Goal: Task Accomplishment & Management: Use online tool/utility

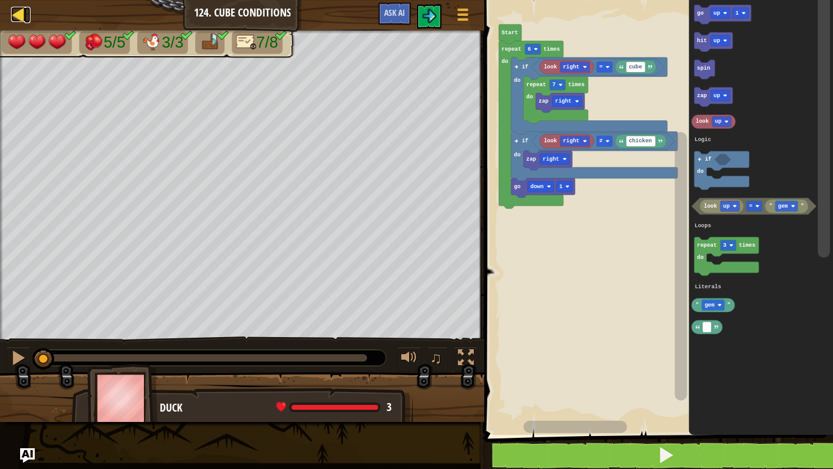
click at [20, 18] on div at bounding box center [18, 14] width 15 height 15
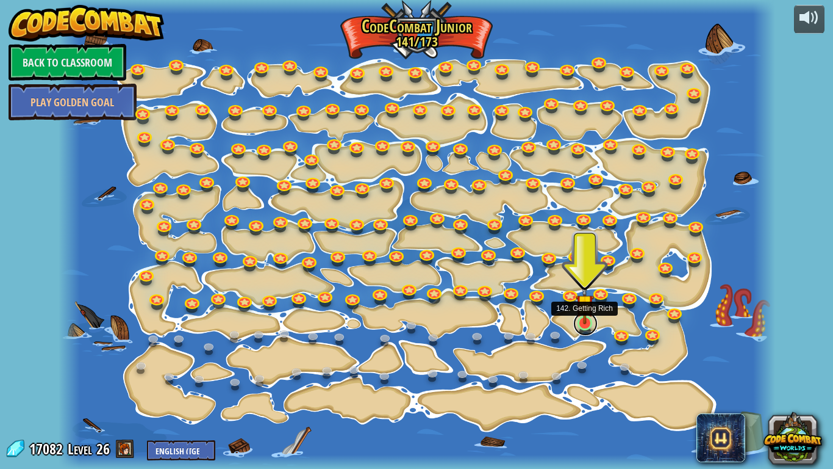
click at [581, 329] on link at bounding box center [586, 323] width 24 height 24
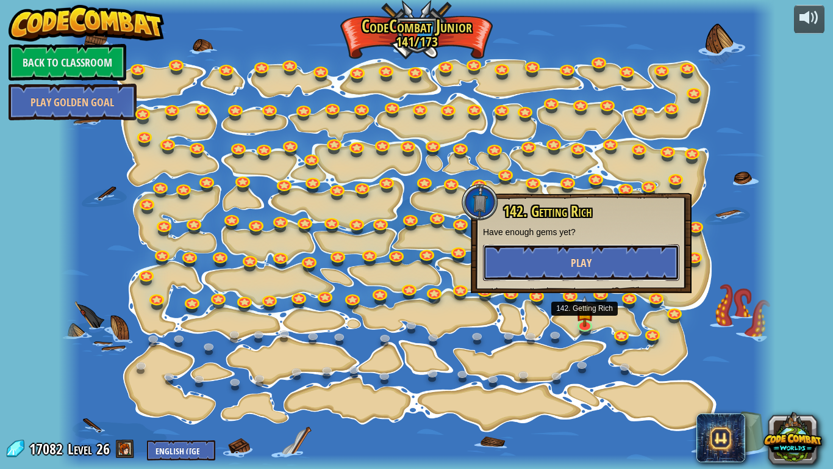
click at [558, 267] on button "Play" at bounding box center [581, 262] width 196 height 37
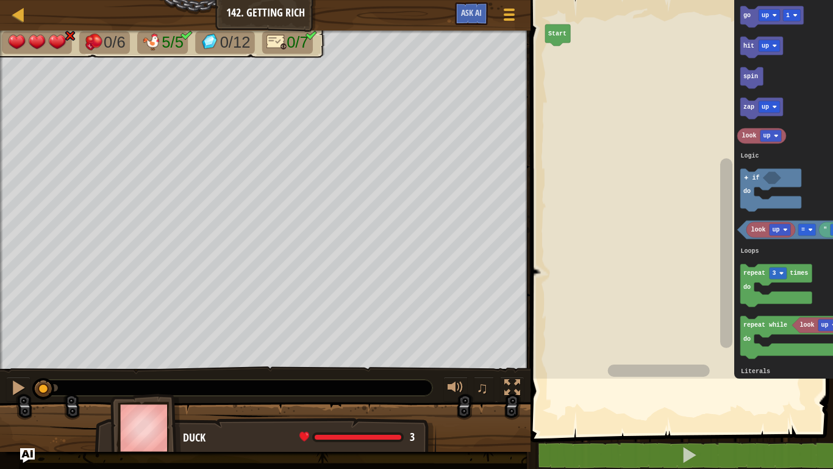
click at [558, 267] on rect "Blockly Workspace" at bounding box center [710, 186] width 366 height 384
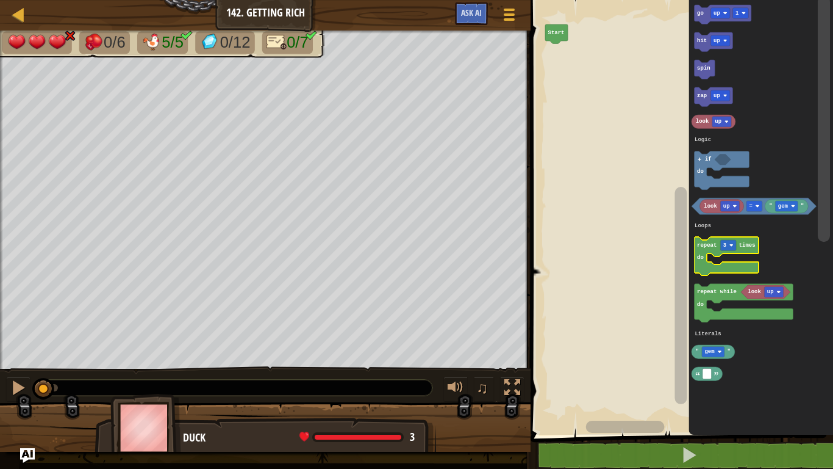
click at [671, 267] on icon "Blockly Workspace" at bounding box center [727, 256] width 65 height 38
click at [671, 295] on text "repeat while" at bounding box center [717, 292] width 40 height 6
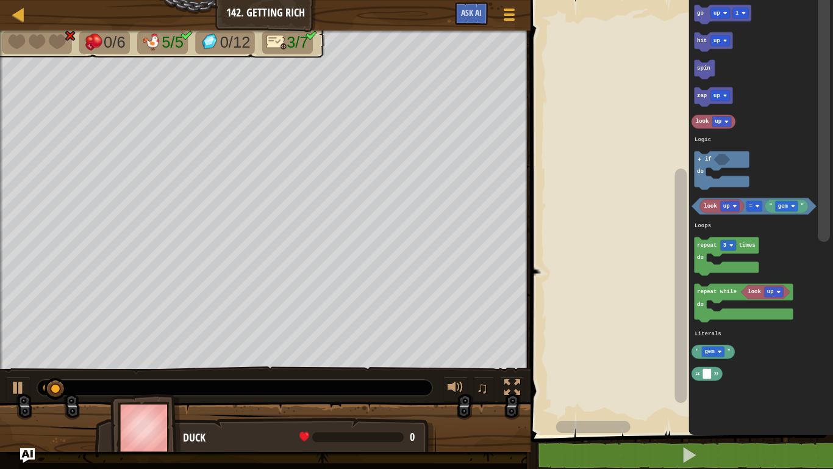
click at [671, 265] on icon "Blockly Workspace" at bounding box center [727, 256] width 65 height 38
click at [671, 300] on icon "Blockly Workspace" at bounding box center [744, 303] width 99 height 38
click at [671, 257] on rect "Blockly Workspace" at bounding box center [727, 256] width 65 height 38
click at [671, 282] on icon "Blockly Workspace" at bounding box center [761, 214] width 145 height 441
click at [671, 295] on text "repeat while" at bounding box center [717, 292] width 40 height 6
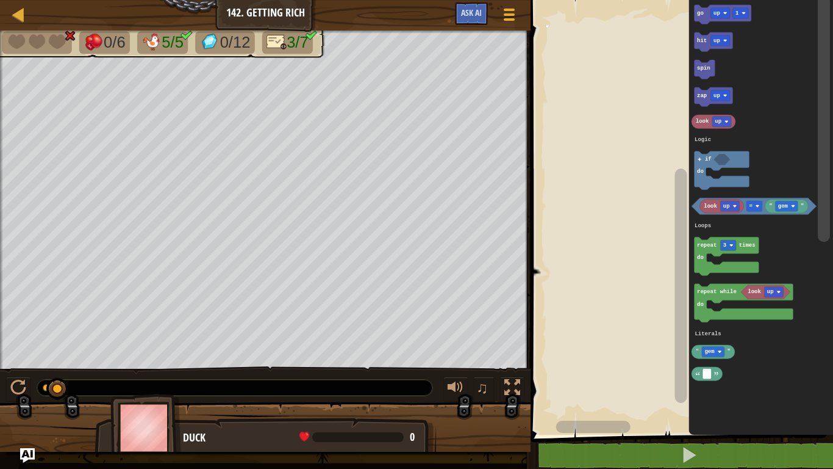
click at [671, 283] on icon "Blockly Workspace" at bounding box center [761, 214] width 145 height 441
click at [671, 273] on rect "Blockly Workspace" at bounding box center [727, 256] width 65 height 38
click at [671, 290] on text "repeat while" at bounding box center [717, 292] width 40 height 6
click at [671, 289] on text "repeat while" at bounding box center [717, 292] width 40 height 6
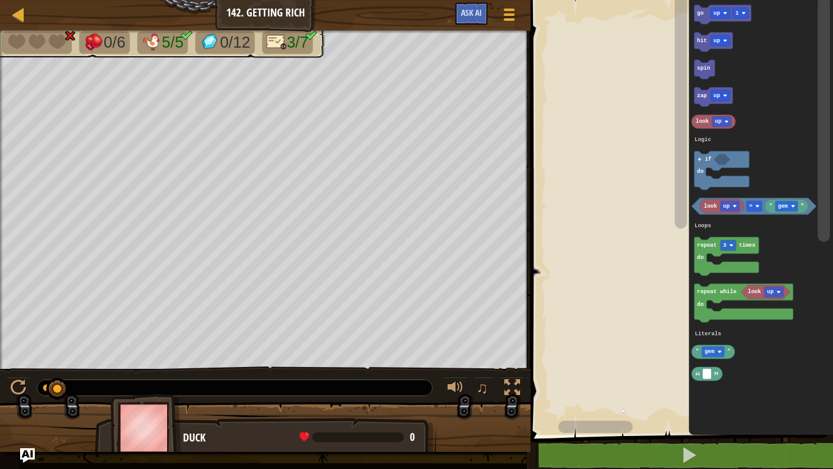
click at [671, 258] on icon "Blockly Workspace" at bounding box center [727, 256] width 65 height 38
click at [671, 257] on rect "Blockly Workspace" at bounding box center [727, 256] width 65 height 38
click at [671, 259] on rect "Blockly Workspace" at bounding box center [727, 256] width 65 height 38
click at [671, 258] on rect "Blockly Workspace" at bounding box center [727, 256] width 65 height 38
click at [671, 257] on text "do" at bounding box center [700, 257] width 7 height 6
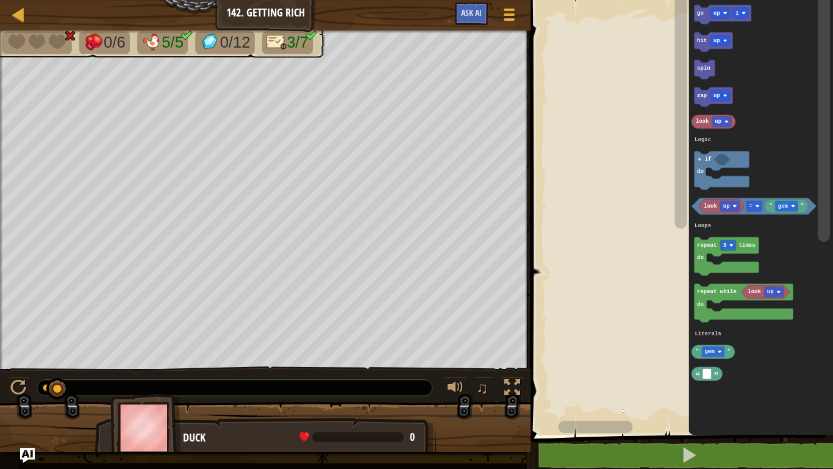
click at [671, 256] on text "do" at bounding box center [700, 257] width 7 height 6
click at [671, 251] on icon "Blockly Workspace" at bounding box center [727, 256] width 65 height 38
click at [671, 309] on rect "Blockly Workspace" at bounding box center [744, 303] width 99 height 38
click at [671, 306] on rect "Blockly Workspace" at bounding box center [744, 303] width 99 height 38
click at [671, 300] on icon "Blockly Workspace" at bounding box center [744, 303] width 99 height 38
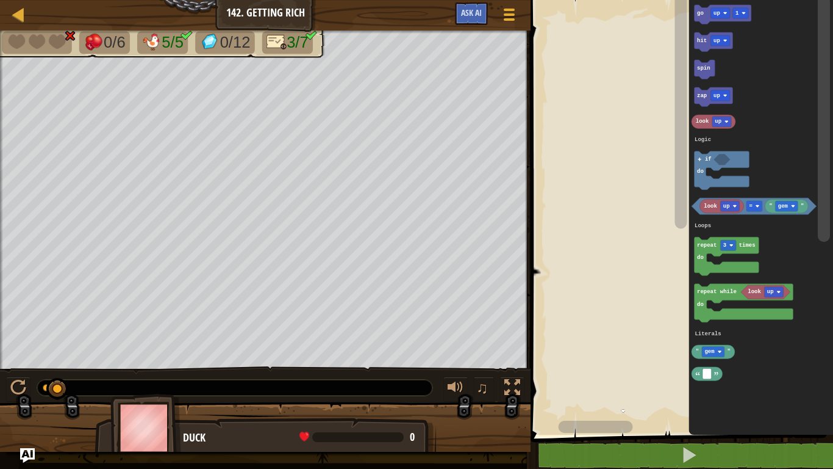
click at [671, 301] on icon "Blockly Workspace" at bounding box center [744, 303] width 99 height 38
click at [671, 304] on rect "Blockly Workspace" at bounding box center [744, 303] width 99 height 38
click at [671, 301] on icon "Blockly Workspace" at bounding box center [744, 303] width 99 height 38
click at [671, 300] on icon "Blockly Workspace" at bounding box center [744, 303] width 99 height 38
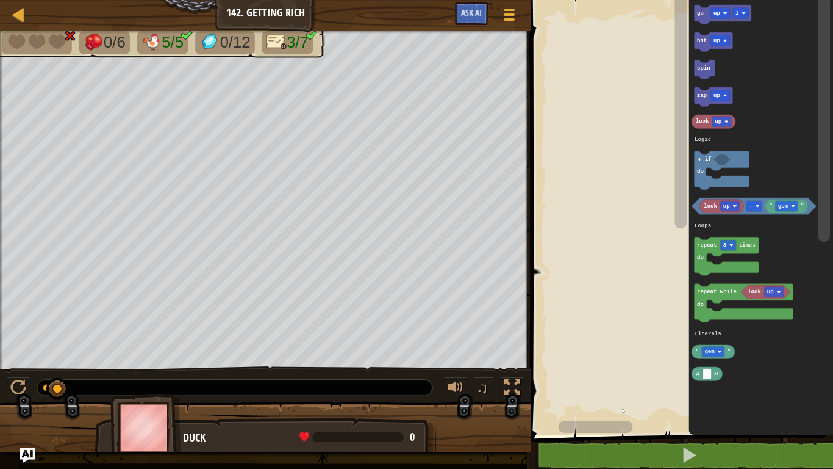
click at [671, 301] on icon "Blockly Workspace" at bounding box center [744, 303] width 99 height 38
click at [671, 351] on text "gem" at bounding box center [710, 351] width 10 height 6
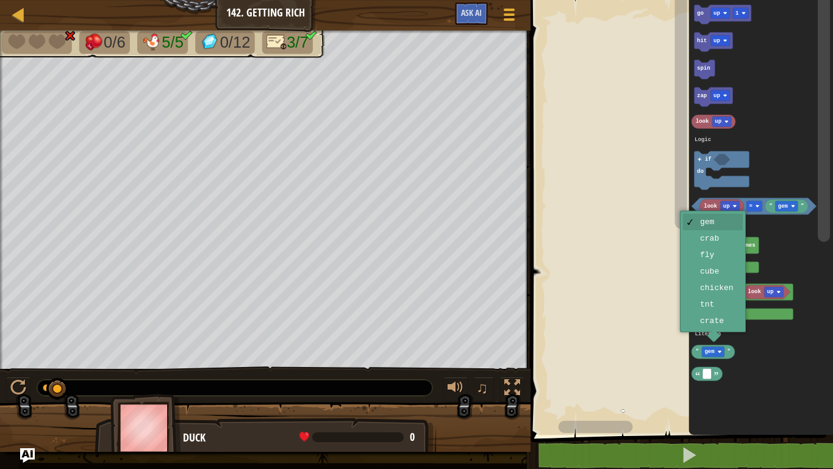
click at [671, 353] on text "gem" at bounding box center [710, 351] width 10 height 6
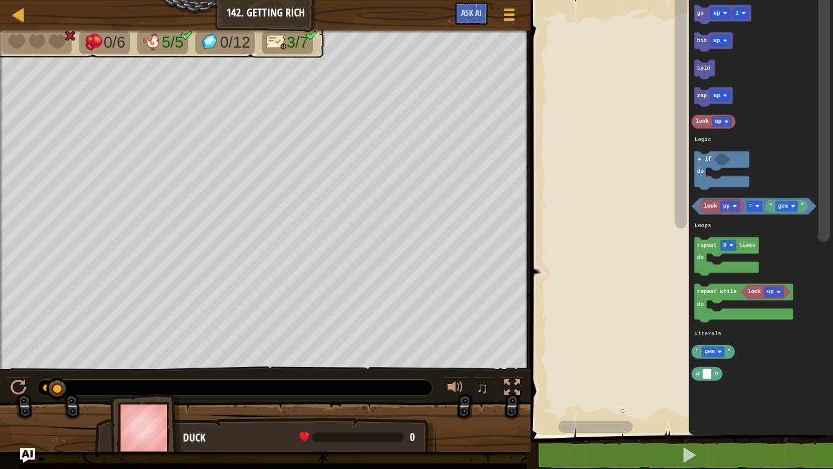
click at [671, 376] on icon "Blockly Workspace" at bounding box center [707, 374] width 31 height 14
click at [671, 366] on icon "Blockly Workspace" at bounding box center [761, 214] width 145 height 441
click at [671, 359] on icon "Blockly Workspace" at bounding box center [761, 214] width 145 height 441
click at [0, 0] on div at bounding box center [0, 0] width 0 height 0
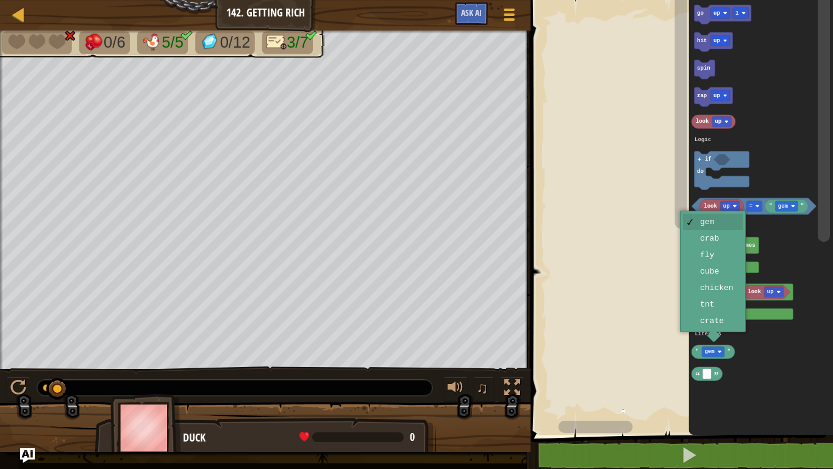
click at [671, 290] on text "repeat while" at bounding box center [717, 292] width 40 height 6
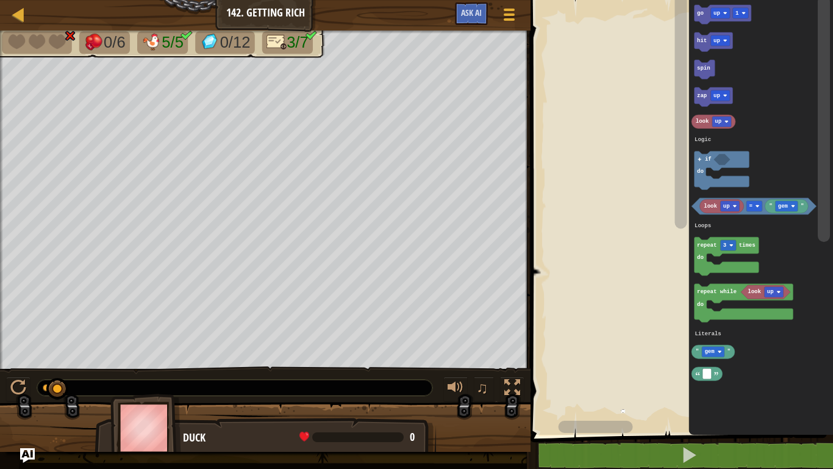
click at [671, 239] on icon "Blockly Workspace" at bounding box center [727, 256] width 65 height 38
click at [671, 201] on icon "Blockly Workspace" at bounding box center [722, 206] width 44 height 14
click at [671, 208] on text "look" at bounding box center [711, 206] width 13 height 6
click at [671, 321] on rect "Blockly Workspace" at bounding box center [744, 303] width 99 height 38
click at [513, 19] on span at bounding box center [510, 19] width 12 height 2
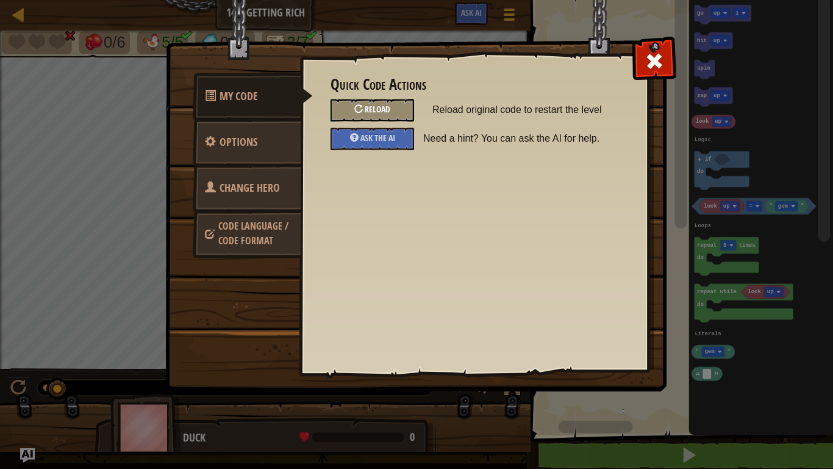
click at [401, 112] on div "Reload" at bounding box center [373, 110] width 84 height 23
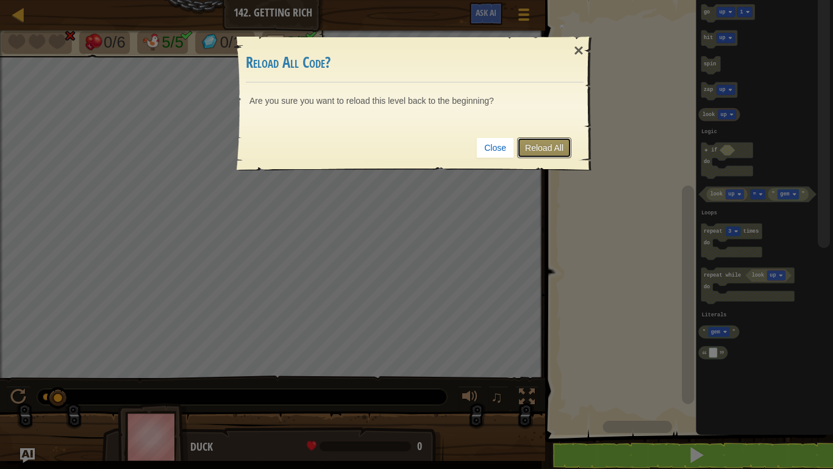
click at [555, 146] on link "Reload All" at bounding box center [544, 147] width 54 height 21
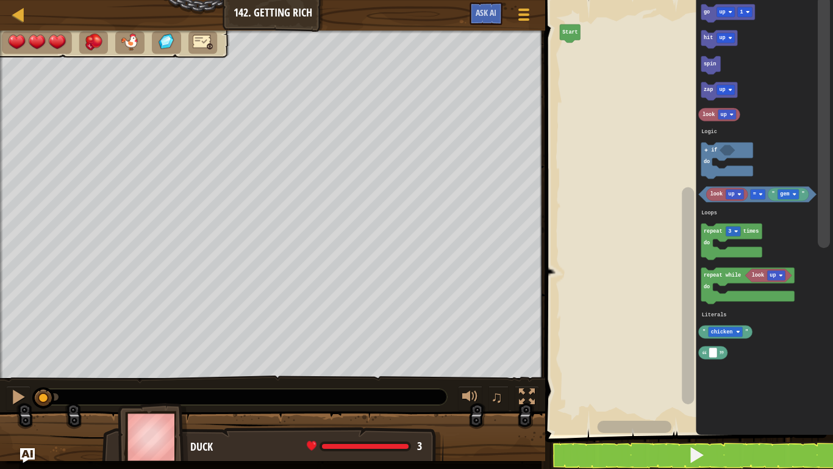
click at [671, 226] on icon "Blockly Workspace" at bounding box center [732, 241] width 61 height 36
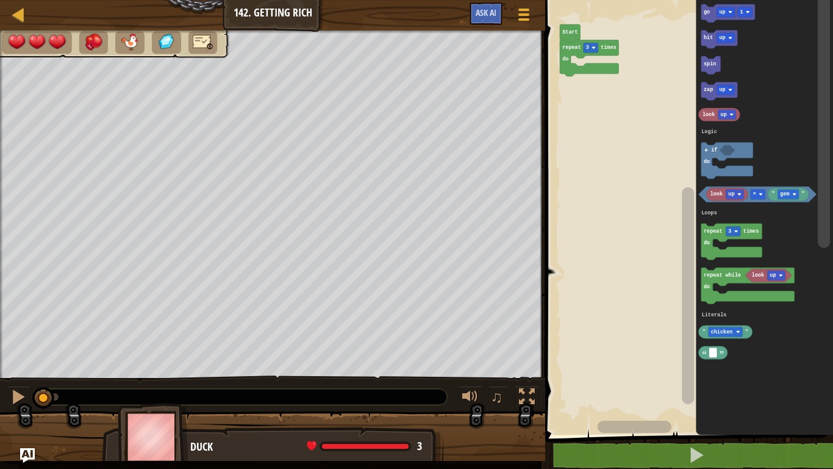
click at [671, 274] on text "repeat while" at bounding box center [722, 275] width 37 height 6
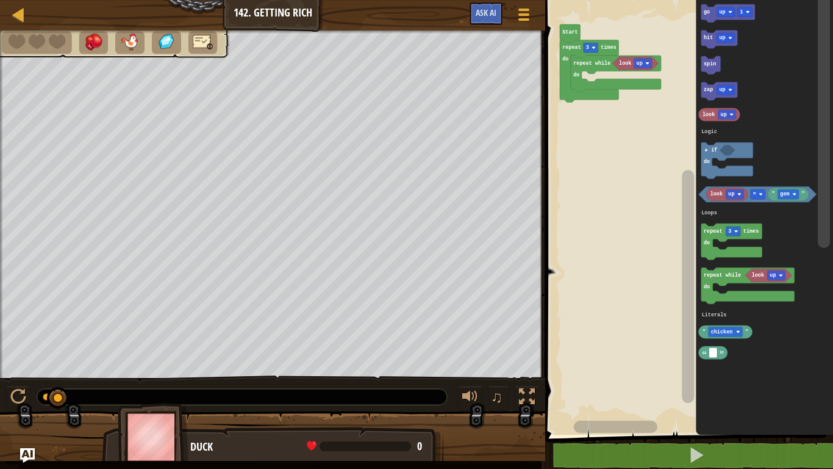
click at [671, 225] on icon "Blockly Workspace" at bounding box center [764, 214] width 137 height 441
click at [583, 50] on icon "Blockly Workspace" at bounding box center [589, 71] width 59 height 62
click at [0, 0] on div at bounding box center [0, 0] width 0 height 0
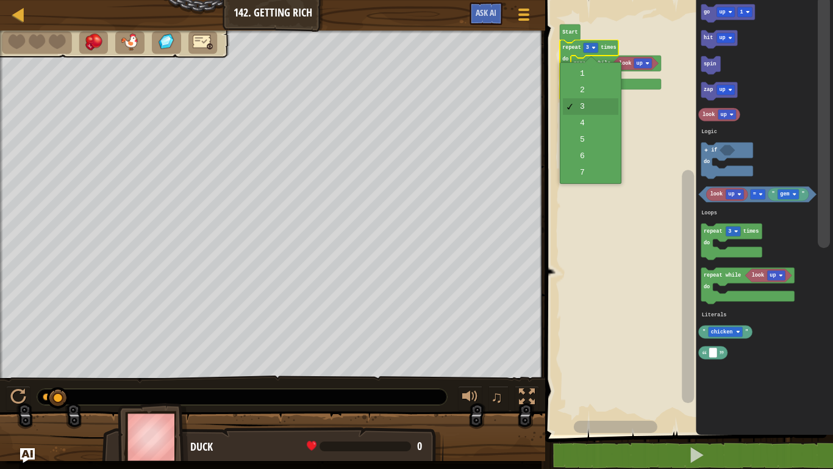
click at [602, 181] on rect "Blockly Workspace" at bounding box center [688, 214] width 292 height 441
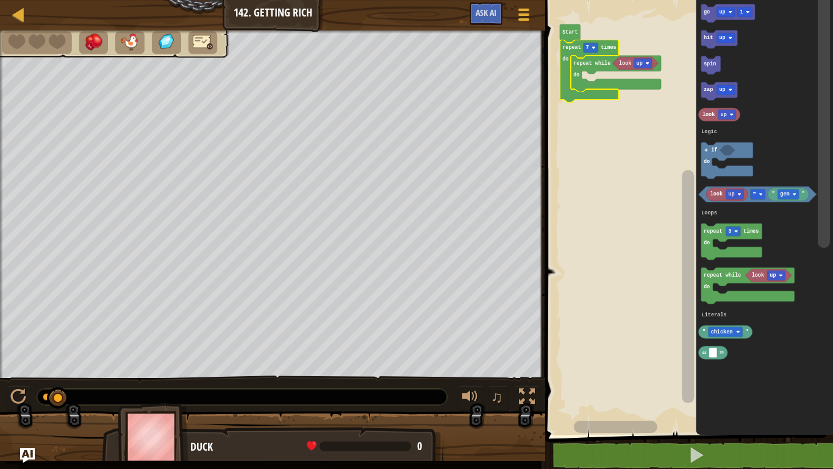
click at [671, 203] on icon "Blockly Workspace" at bounding box center [764, 214] width 137 height 441
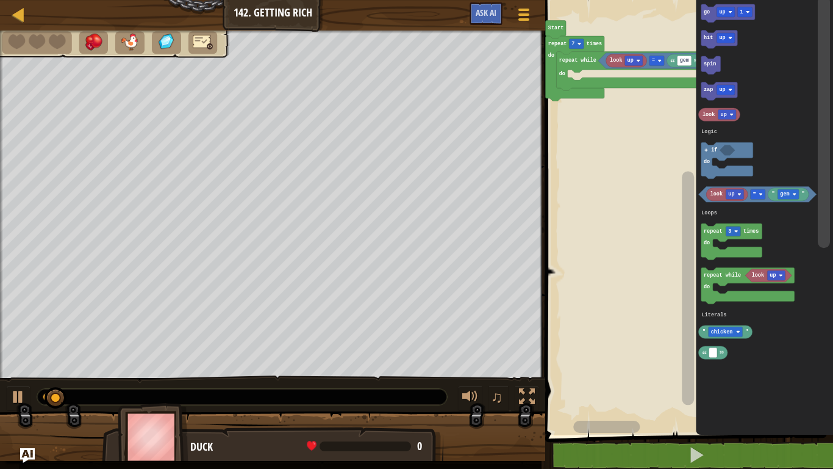
click at [671, 171] on rect "Blockly Workspace" at bounding box center [688, 288] width 12 height 234
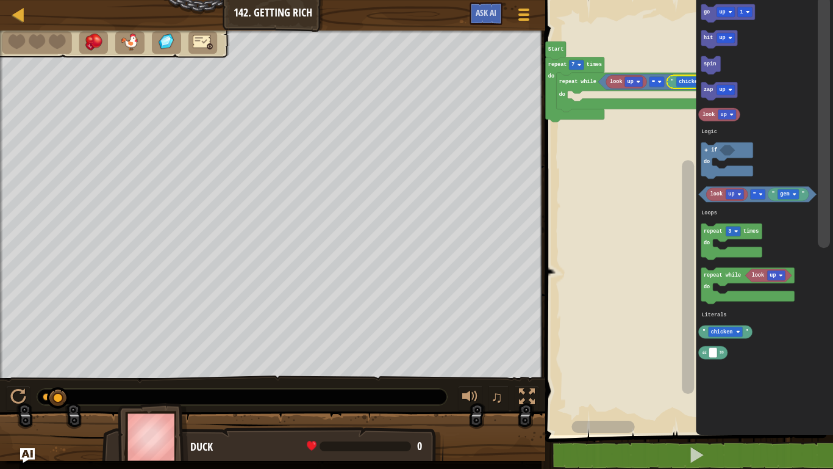
click at [671, 79] on g "Blockly Workspace" at bounding box center [688, 207] width 15 height 425
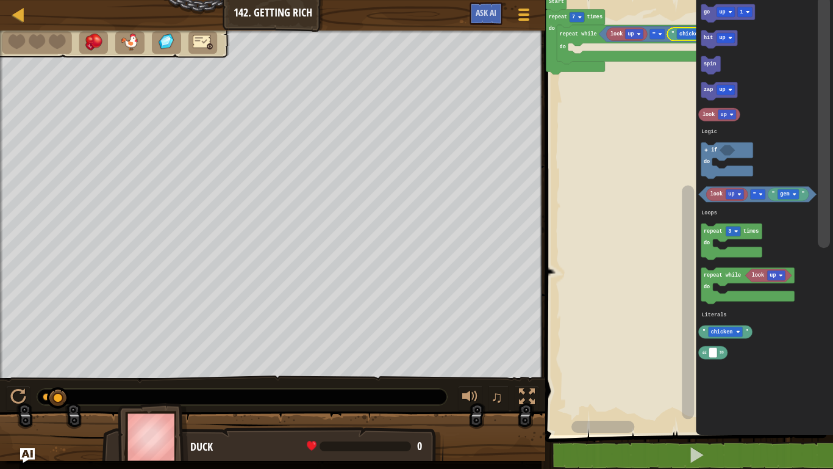
click at [671, 36] on g "Blockly Workspace" at bounding box center [688, 207] width 15 height 425
click at [671, 376] on g "Blockly Workspace" at bounding box center [688, 207] width 15 height 425
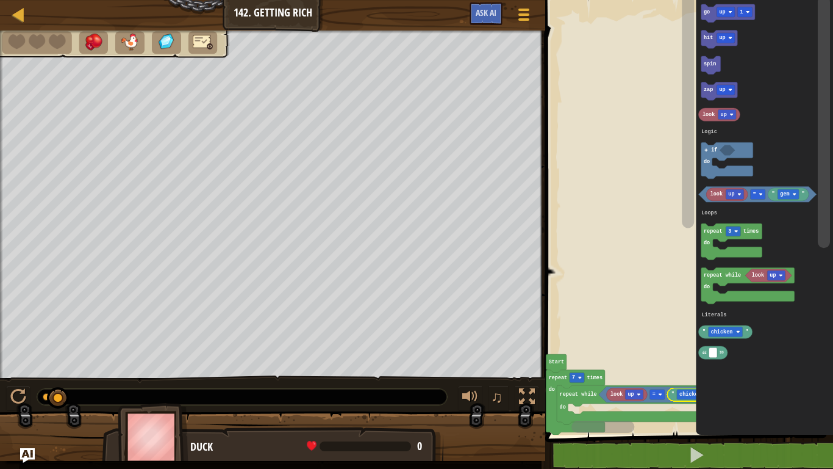
click at [671, 54] on div "Logic Loops Literals look up = " chicken " repeat while do repeat 7 times do St…" at bounding box center [688, 214] width 292 height 441
click at [671, 228] on rect "Blockly Workspace" at bounding box center [688, 112] width 12 height 234
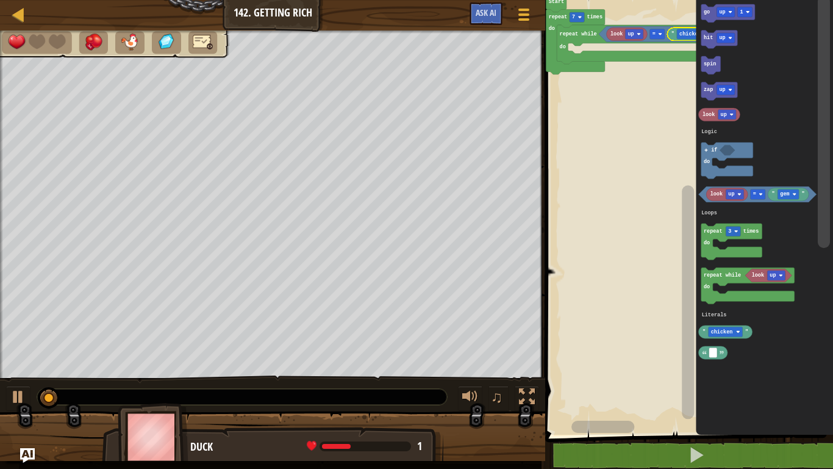
click at [671, 185] on rect "Blockly Workspace" at bounding box center [688, 302] width 12 height 234
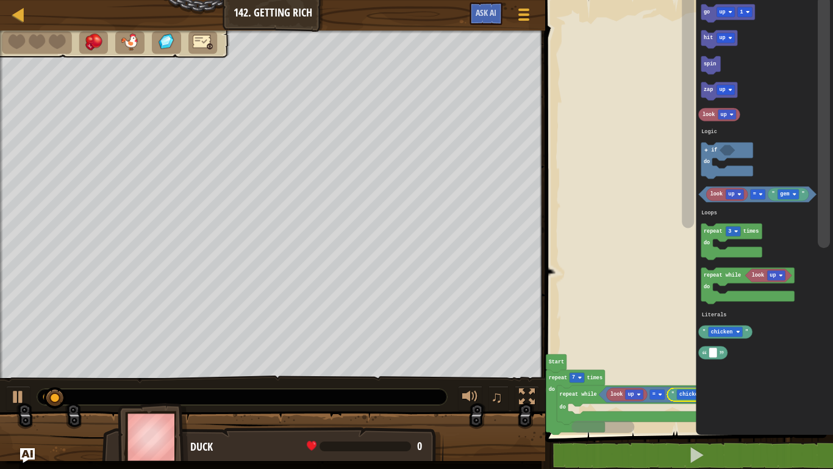
click at [671, 228] on rect "Blockly Workspace" at bounding box center [688, 112] width 12 height 234
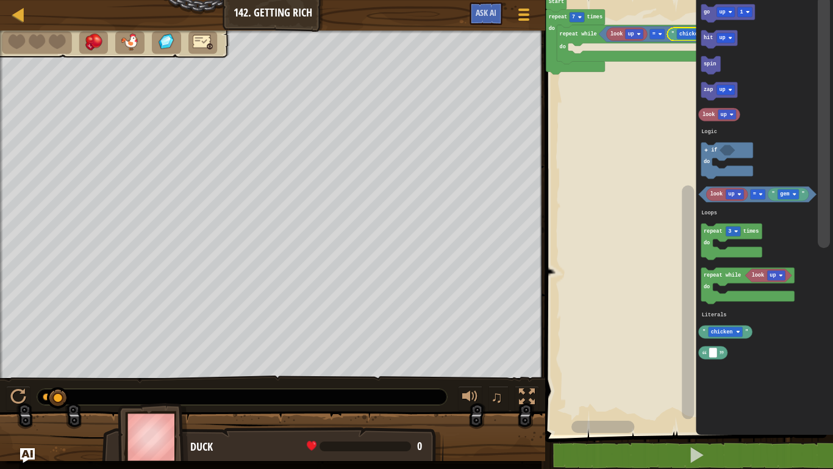
click at [671, 185] on rect "Blockly Workspace" at bounding box center [688, 302] width 12 height 234
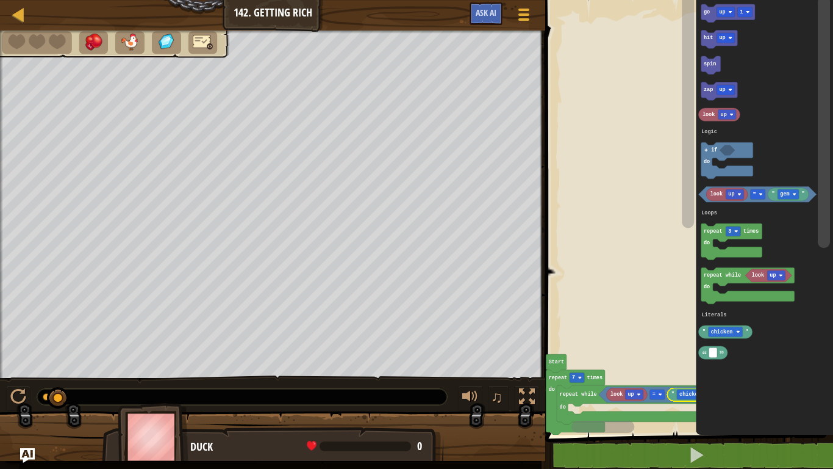
click at [671, 228] on rect "Blockly Workspace" at bounding box center [688, 112] width 12 height 234
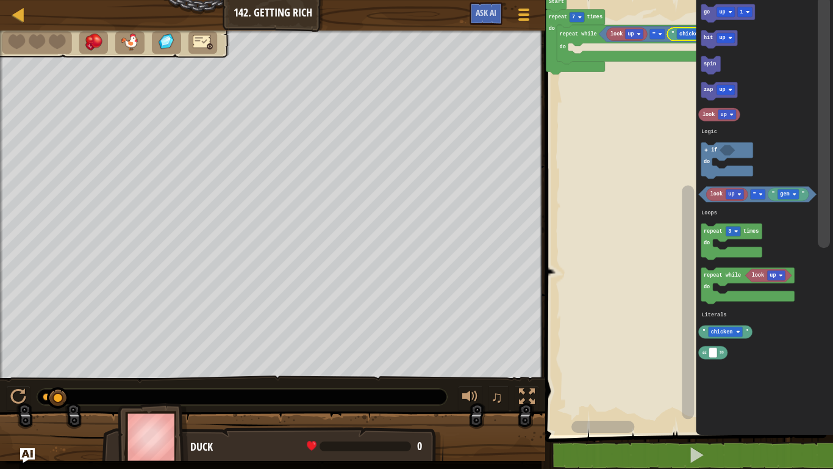
click at [671, 185] on rect "Blockly Workspace" at bounding box center [688, 302] width 12 height 234
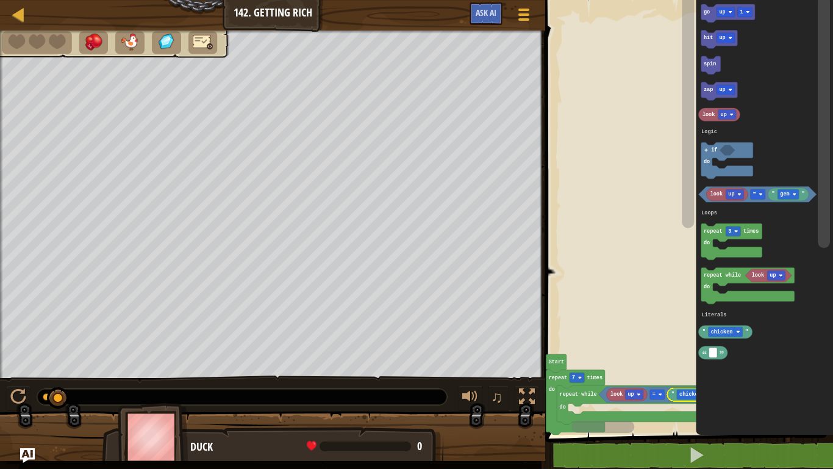
click at [671, 228] on rect "Blockly Workspace" at bounding box center [688, 112] width 12 height 234
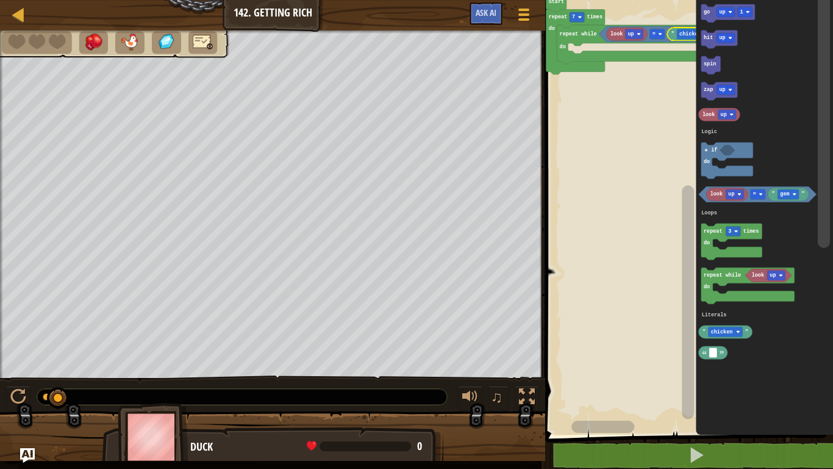
click at [671, 185] on rect "Blockly Workspace" at bounding box center [688, 302] width 12 height 234
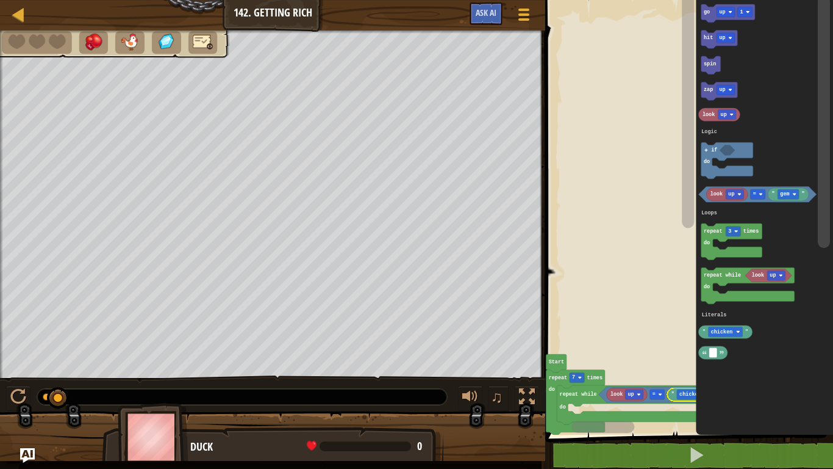
click at [671, 376] on rect "Blockly Workspace" at bounding box center [688, 207] width 15 height 425
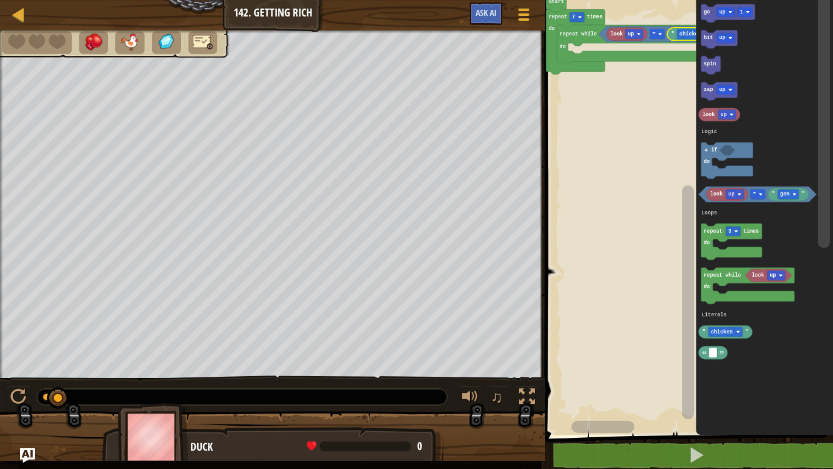
click at [671, 376] on rect "Blockly Workspace" at bounding box center [688, 302] width 12 height 234
click at [671, 185] on rect "Blockly Workspace" at bounding box center [688, 302] width 12 height 234
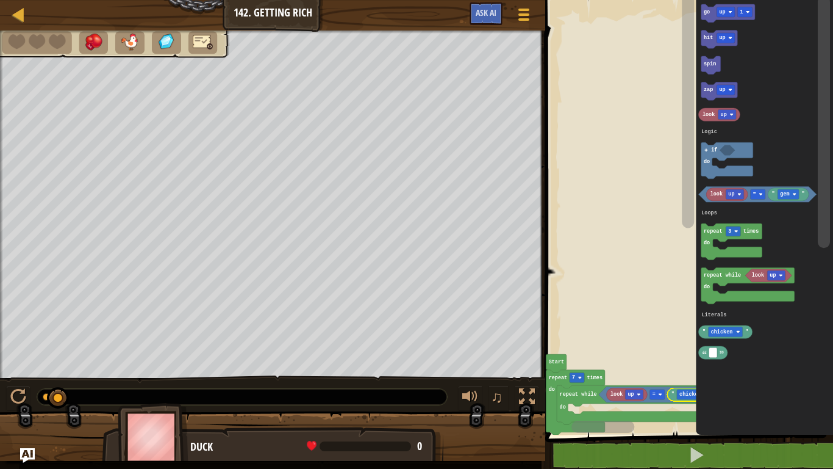
click at [671, 38] on rect "Blockly Workspace" at bounding box center [688, 112] width 12 height 234
click at [671, 228] on rect "Blockly Workspace" at bounding box center [688, 112] width 12 height 234
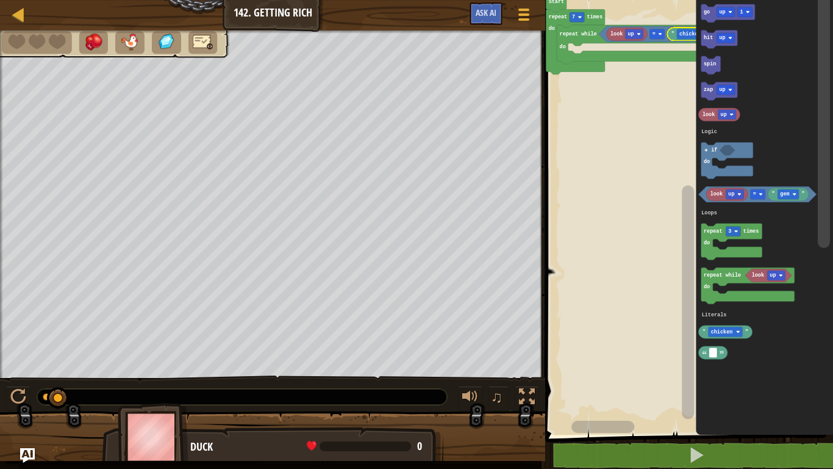
click at [671, 185] on rect "Blockly Workspace" at bounding box center [688, 302] width 12 height 234
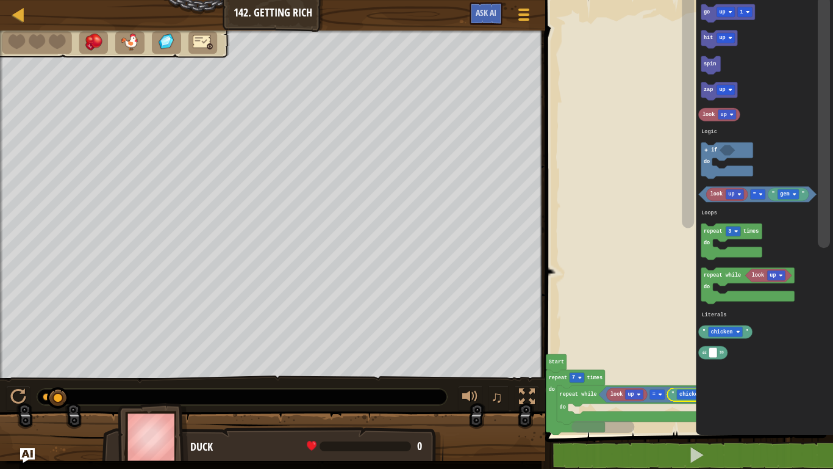
click at [671, 376] on rect "Blockly Workspace" at bounding box center [688, 207] width 15 height 425
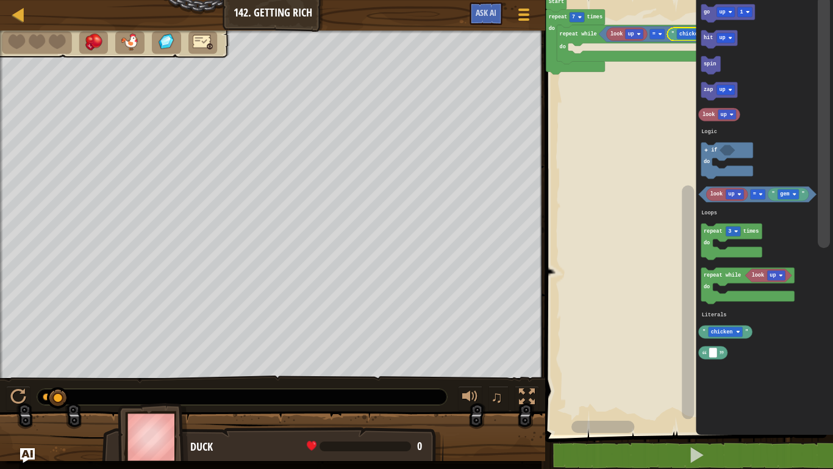
click at [671, 32] on icon "Blockly Workspace" at bounding box center [694, 33] width 54 height 13
click at [671, 24] on rect "Blockly Workspace" at bounding box center [688, 214] width 292 height 441
click at [671, 185] on rect "Blockly Workspace" at bounding box center [688, 302] width 12 height 234
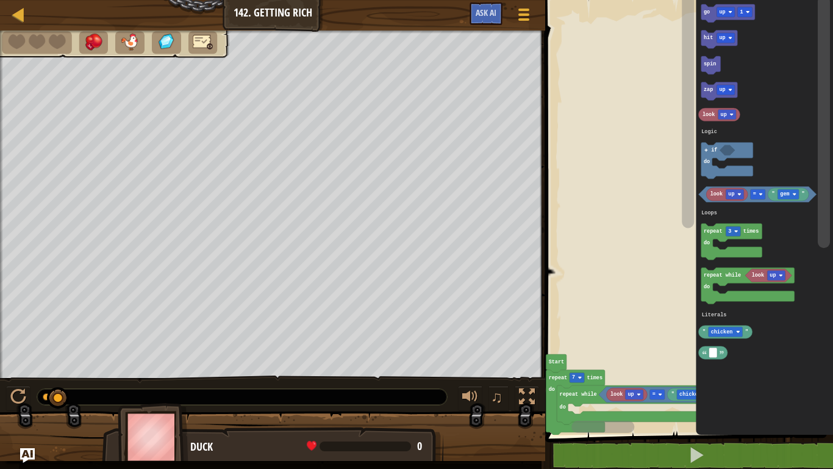
click at [671, 376] on rect "Blockly Workspace" at bounding box center [694, 394] width 34 height 10
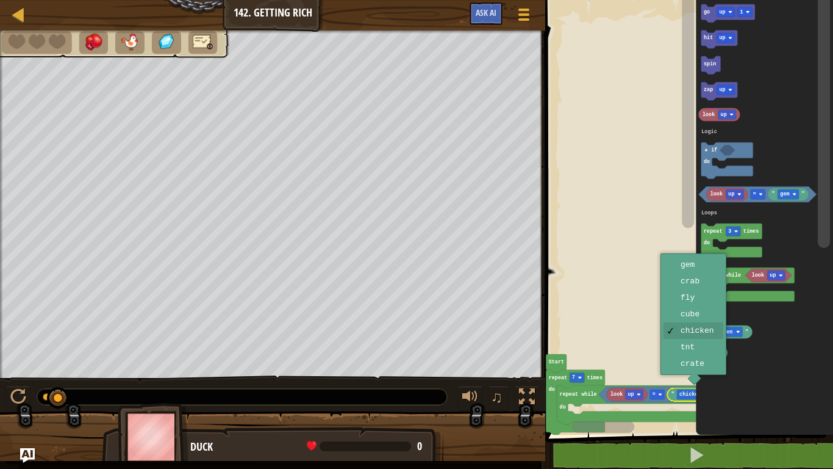
click at [671, 376] on icon "Blockly Workspace" at bounding box center [694, 394] width 54 height 13
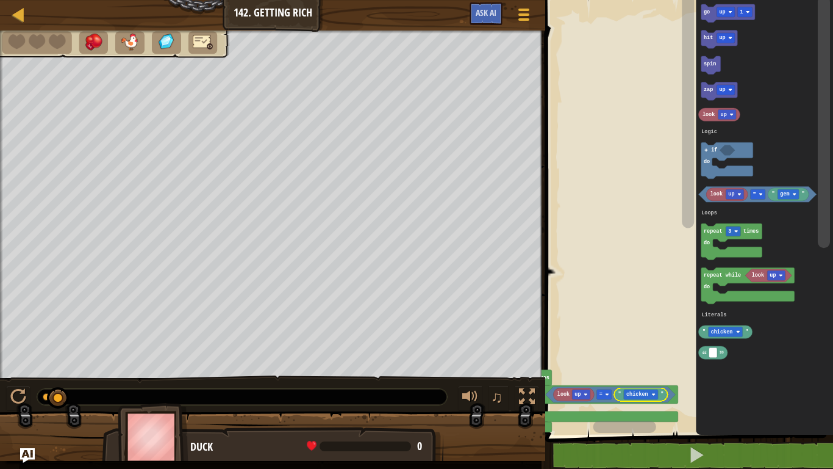
click at [647, 376] on text "chicken" at bounding box center [638, 394] width 22 height 6
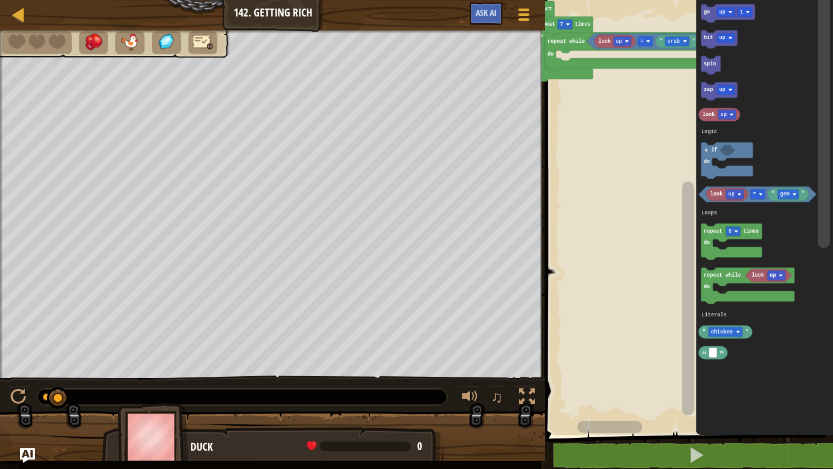
click at [671, 37] on text "hit" at bounding box center [708, 38] width 9 height 6
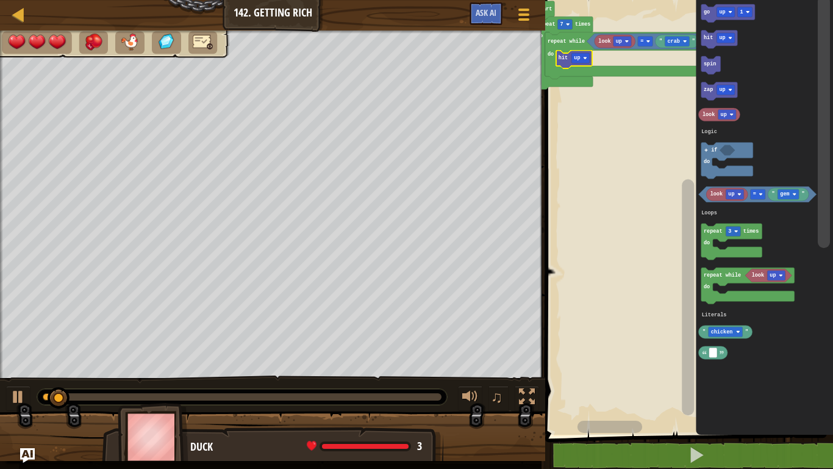
click at [671, 10] on icon "Blockly Workspace" at bounding box center [729, 13] width 54 height 18
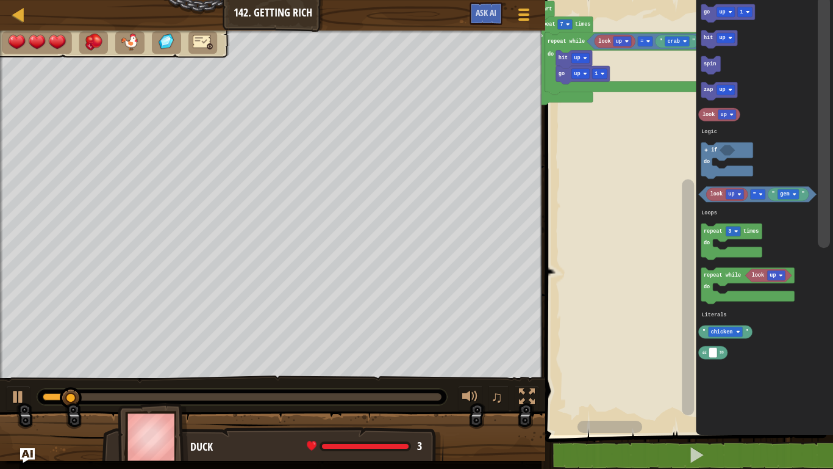
click at [671, 275] on text "repeat while" at bounding box center [722, 275] width 37 height 6
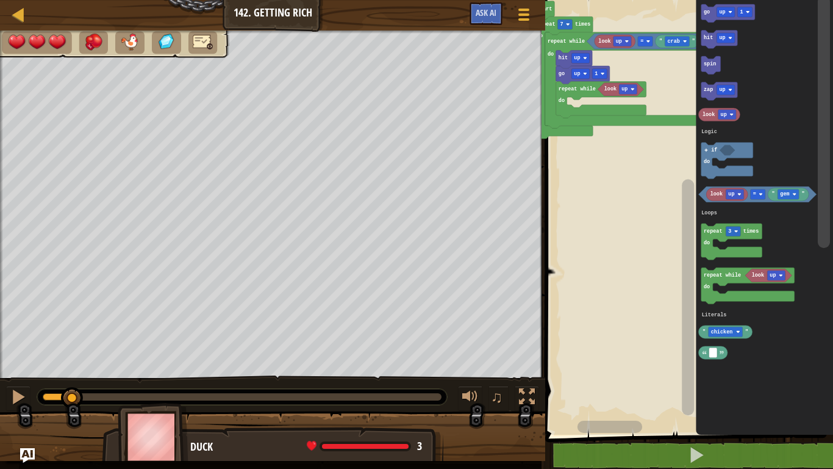
click at [671, 193] on text "=" at bounding box center [755, 194] width 3 height 6
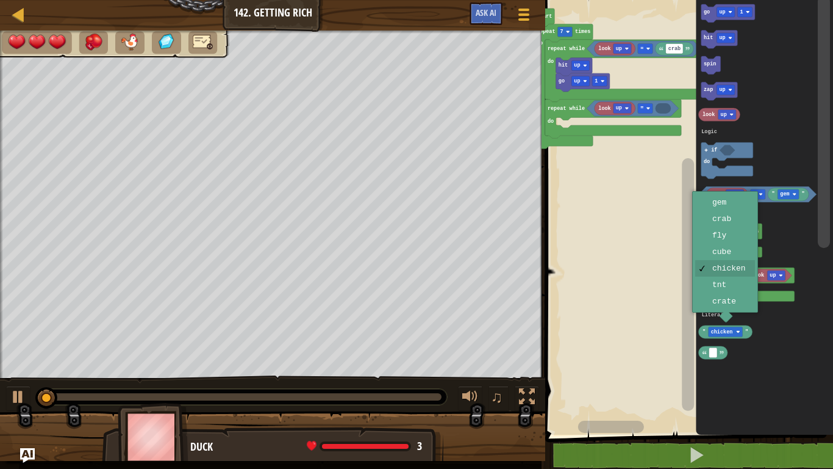
click at [671, 203] on icon "Blockly Workspace" at bounding box center [764, 214] width 137 height 441
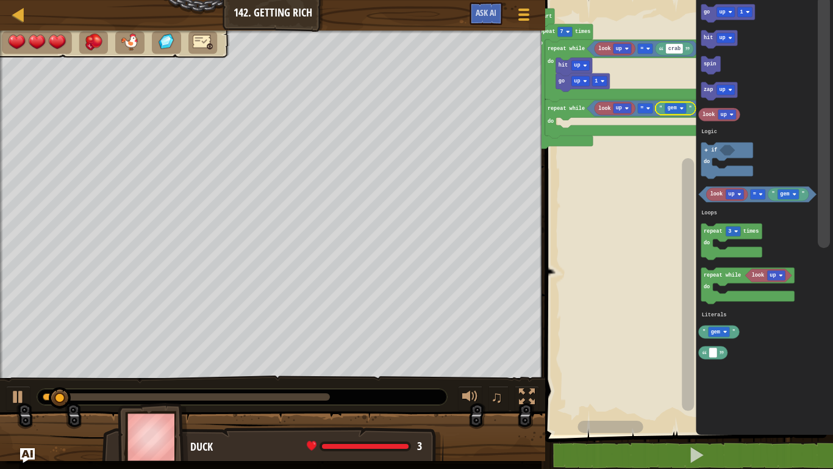
click at [671, 12] on text "go" at bounding box center [707, 12] width 6 height 6
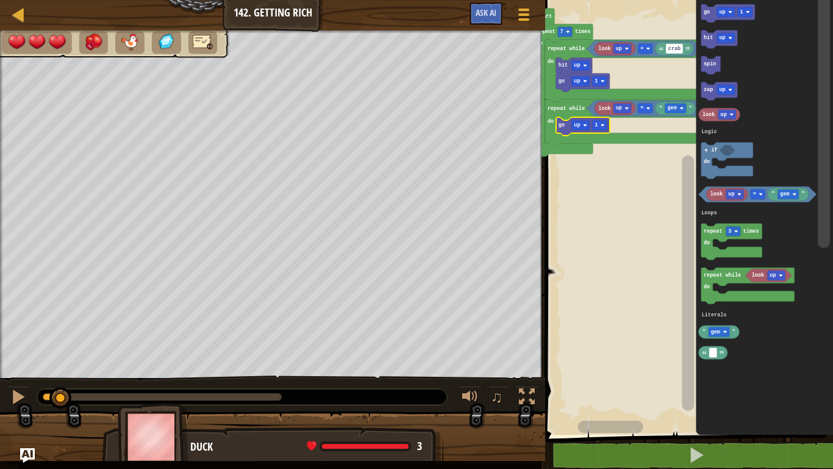
click at [0, 0] on div at bounding box center [0, 0] width 0 height 0
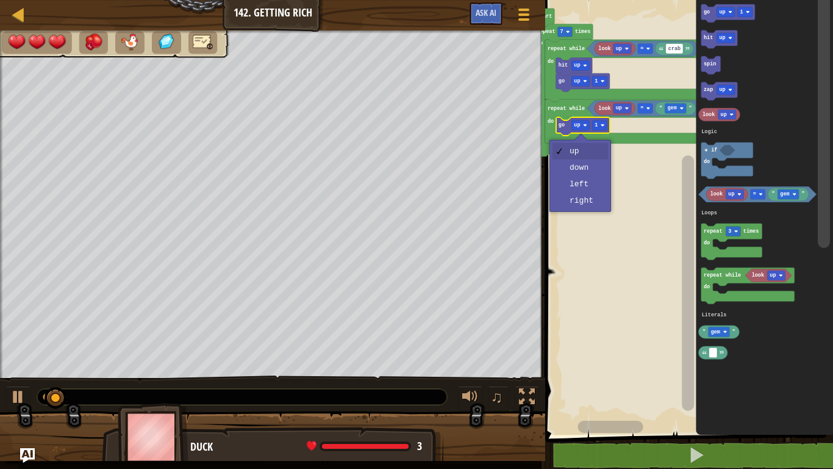
click at [591, 185] on rect "Blockly Workspace" at bounding box center [688, 214] width 292 height 441
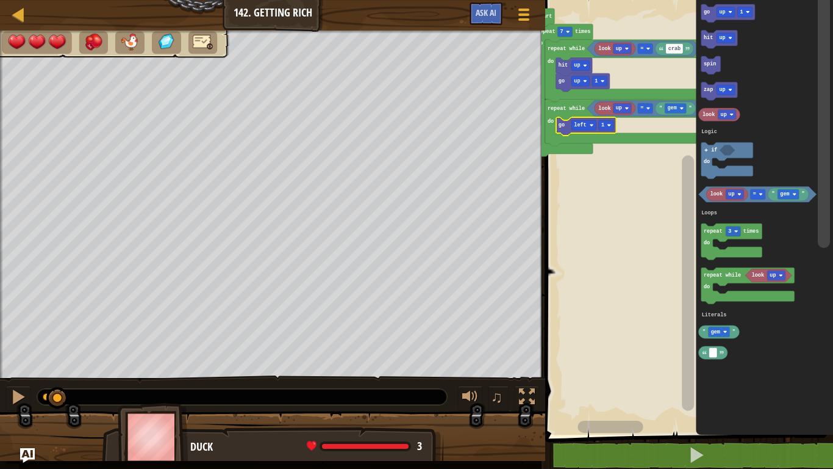
click at [0, 0] on div at bounding box center [0, 0] width 0 height 0
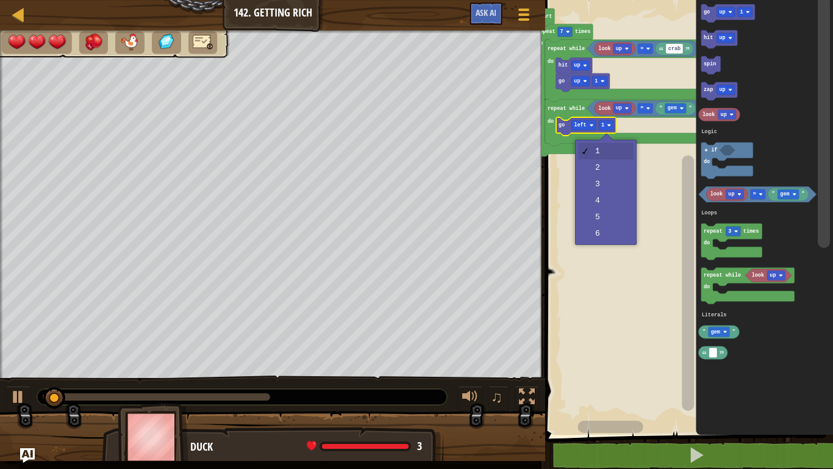
click at [610, 168] on rect "Blockly Workspace" at bounding box center [688, 214] width 292 height 441
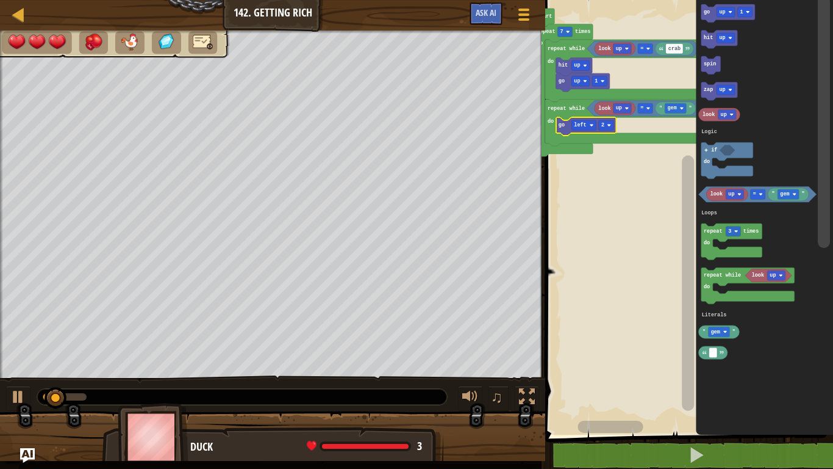
click at [671, 17] on icon "Blockly Workspace" at bounding box center [729, 13] width 54 height 18
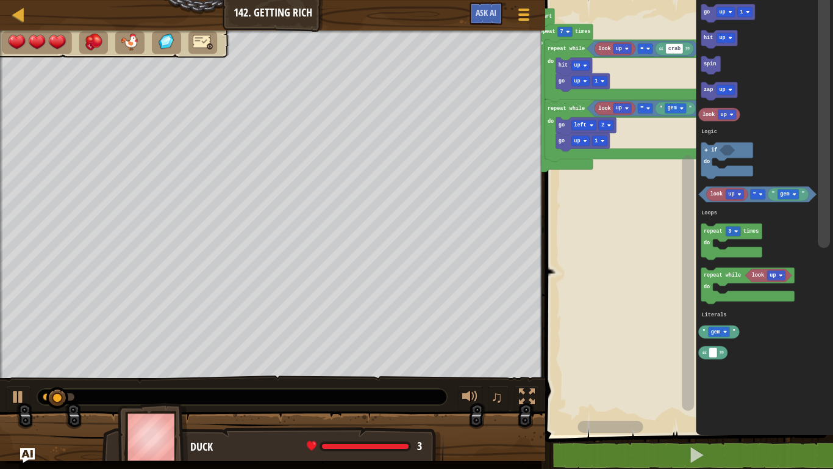
click at [585, 140] on image "Blockly Workspace" at bounding box center [585, 141] width 4 height 4
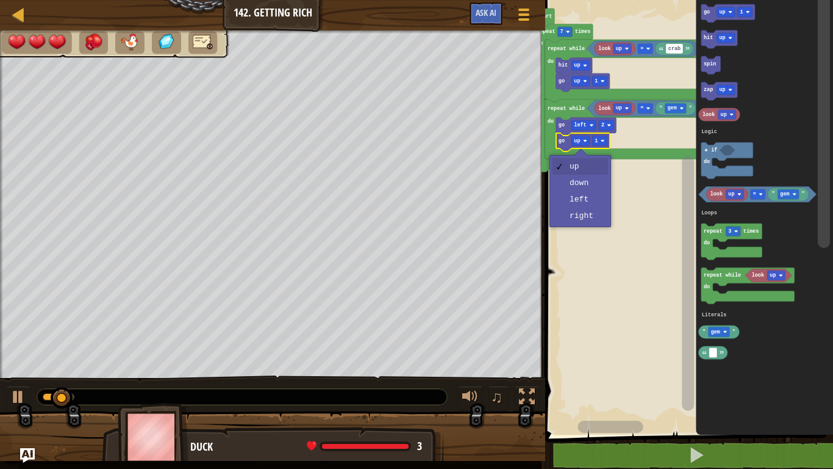
click at [600, 217] on rect "Blockly Workspace" at bounding box center [688, 214] width 292 height 441
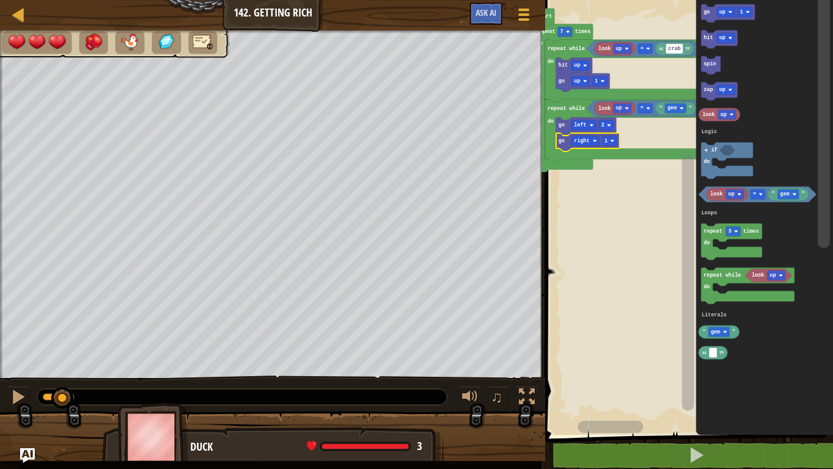
click at [619, 135] on icon "Blockly Workspace" at bounding box center [587, 142] width 63 height 18
click at [0, 0] on div at bounding box center [0, 0] width 0 height 0
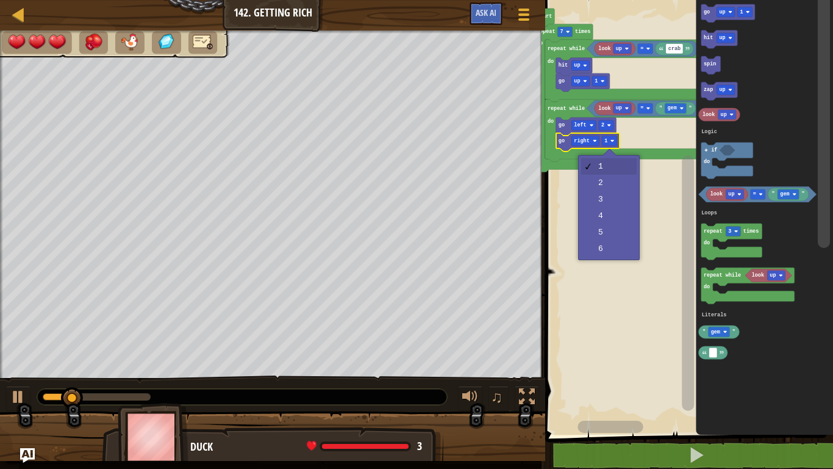
click at [614, 215] on rect "Blockly Workspace" at bounding box center [688, 214] width 292 height 441
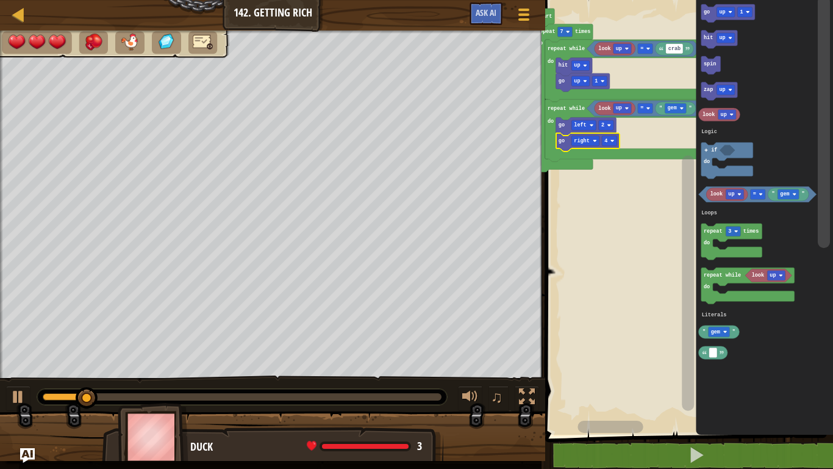
click at [671, 278] on text "repeat while" at bounding box center [722, 275] width 37 height 6
click at [649, 43] on icon "Blockly Workspace" at bounding box center [644, 49] width 115 height 16
click at [0, 0] on div at bounding box center [0, 0] width 0 height 0
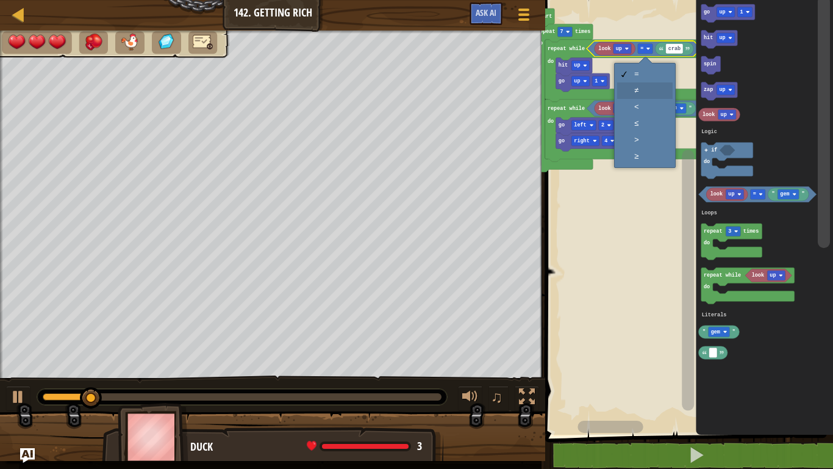
click at [621, 89] on icon "Blockly Workspace" at bounding box center [624, 71] width 159 height 62
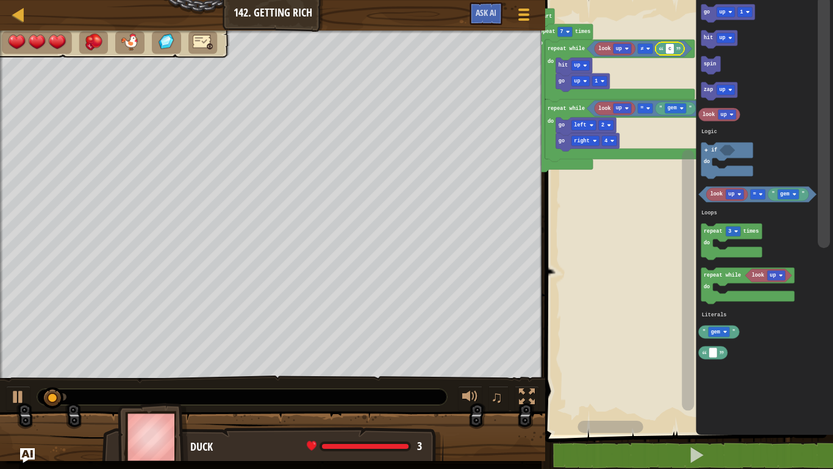
type input "ck"
click at [671, 331] on image "Blockly Workspace" at bounding box center [726, 331] width 4 height 4
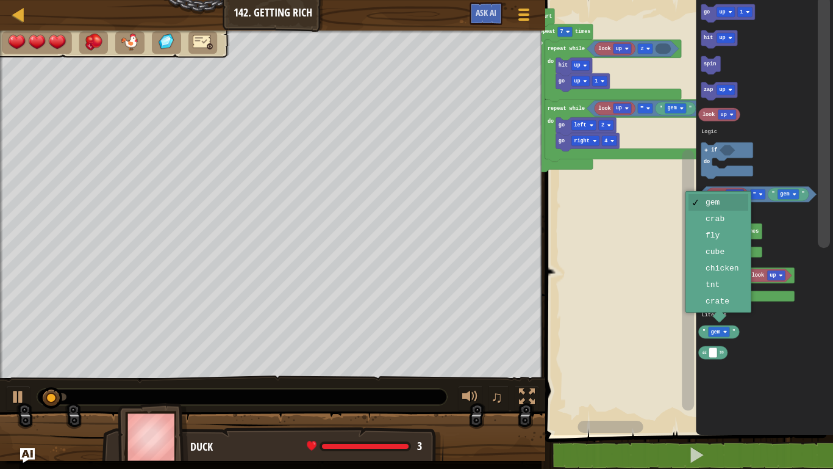
click at [671, 268] on icon "Blockly Workspace" at bounding box center [748, 285] width 93 height 37
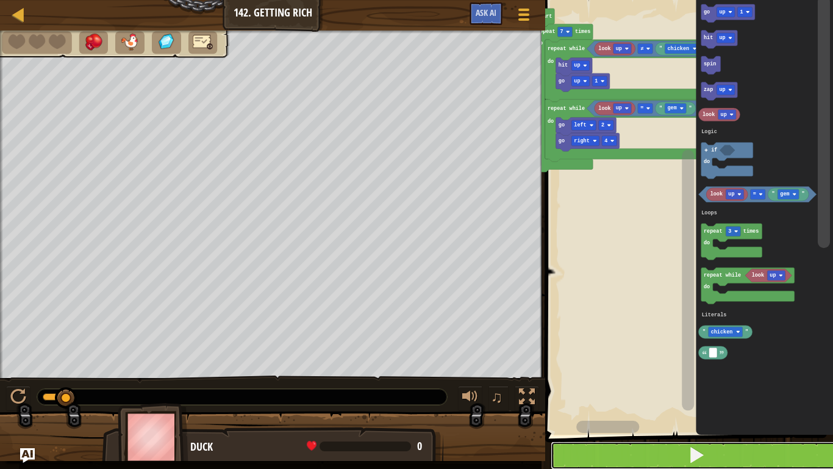
click at [671, 376] on button at bounding box center [697, 455] width 292 height 28
click at [671, 376] on icon "Blockly Workspace" at bounding box center [764, 214] width 137 height 441
click at [671, 243] on rect "Blockly Workspace" at bounding box center [732, 241] width 61 height 36
click at [671, 165] on rect "Blockly Workspace" at bounding box center [728, 160] width 52 height 37
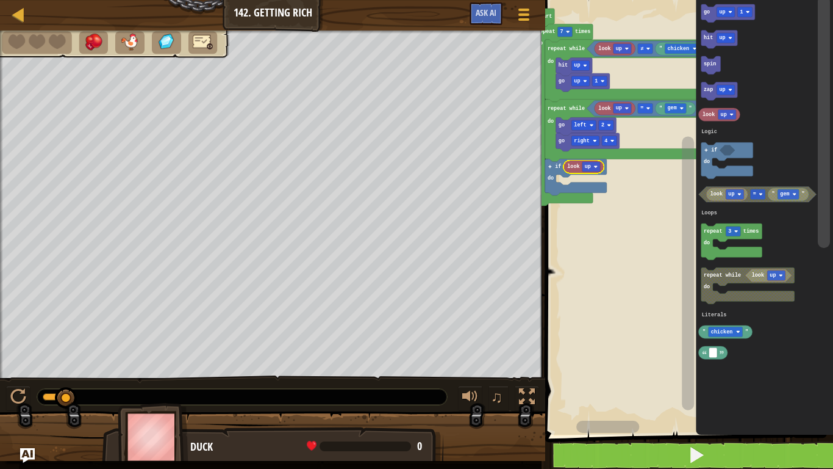
click at [598, 170] on rect "Blockly Workspace" at bounding box center [592, 167] width 18 height 10
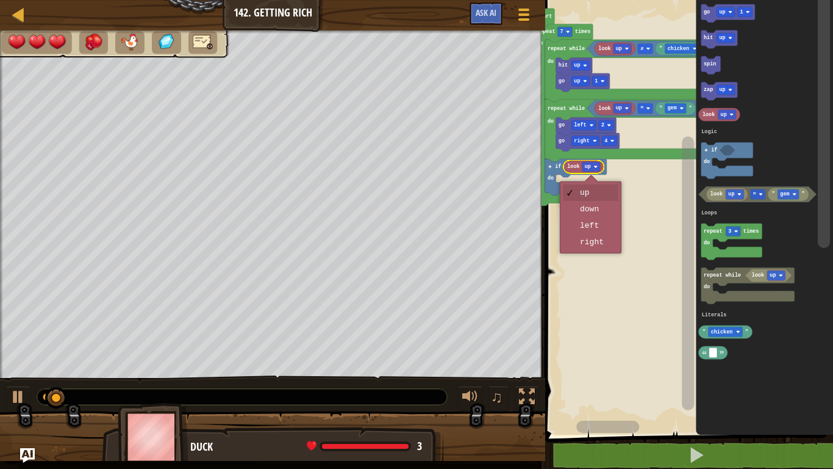
click at [599, 234] on rect "Blockly Workspace" at bounding box center [688, 214] width 292 height 441
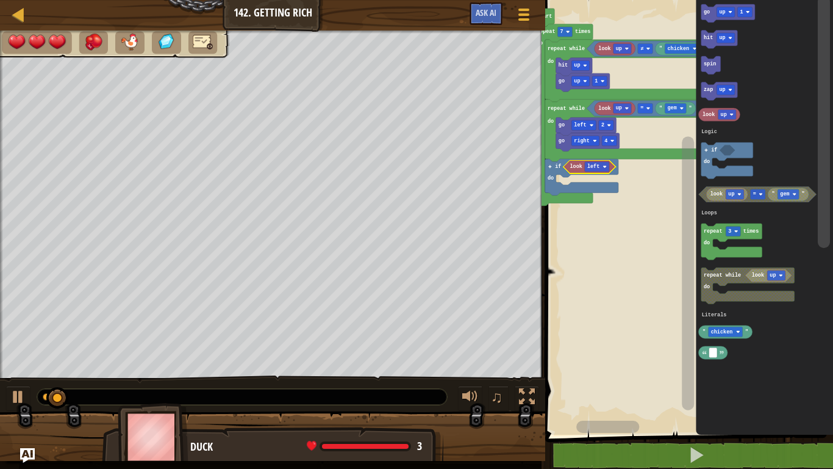
click at [606, 165] on image "Blockly Workspace" at bounding box center [605, 167] width 4 height 4
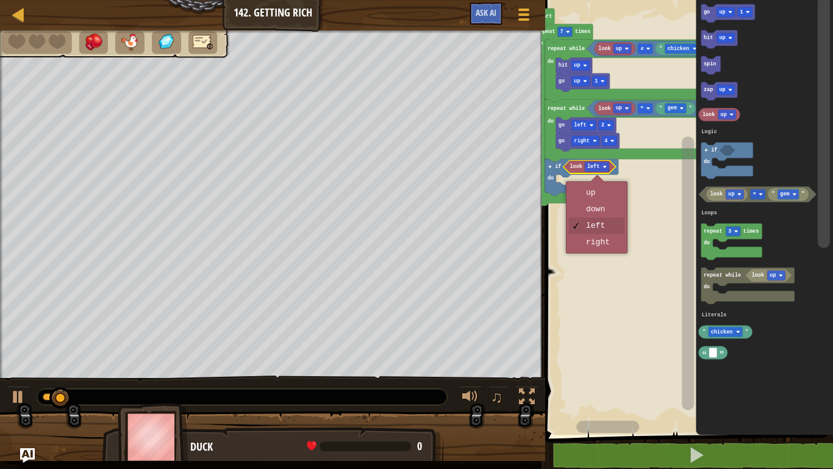
click at [606, 248] on rect "Blockly Workspace" at bounding box center [688, 214] width 292 height 441
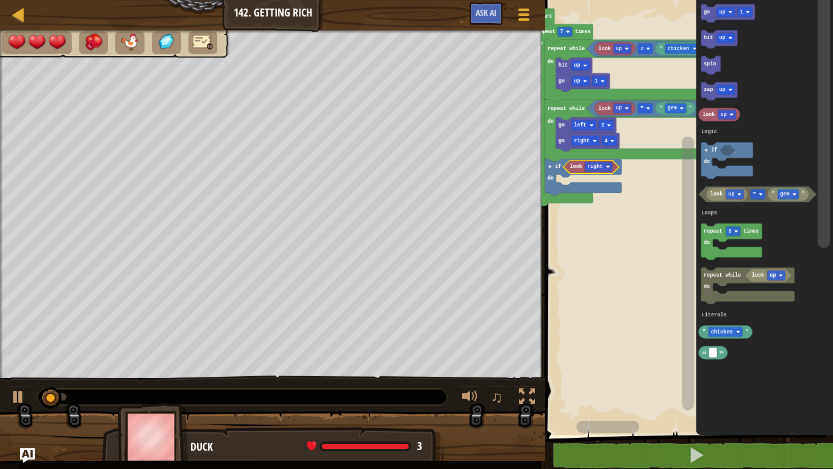
click at [671, 13] on text "go" at bounding box center [707, 12] width 6 height 6
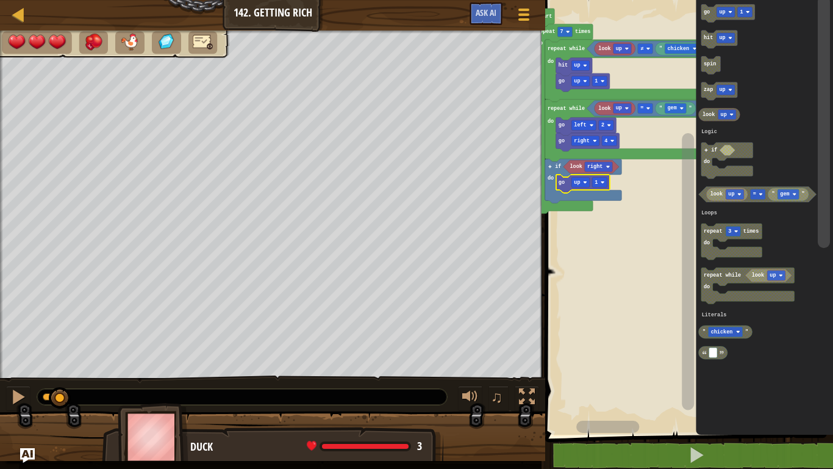
click at [0, 0] on div at bounding box center [0, 0] width 0 height 0
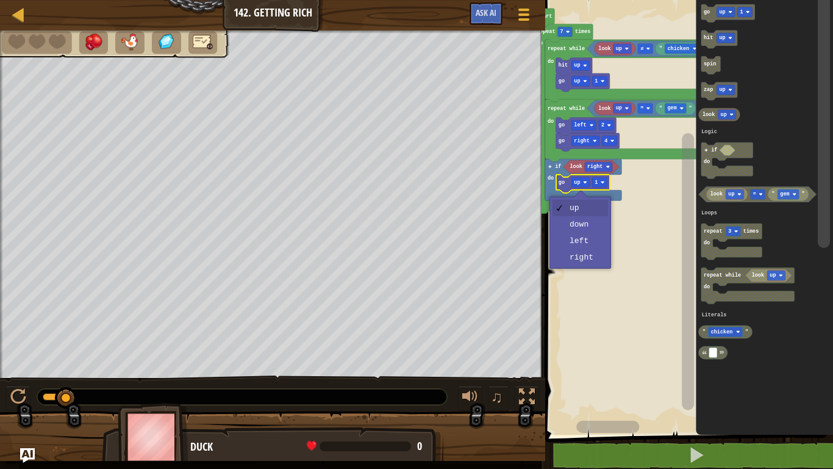
click at [593, 267] on rect "Blockly Workspace" at bounding box center [688, 214] width 292 height 441
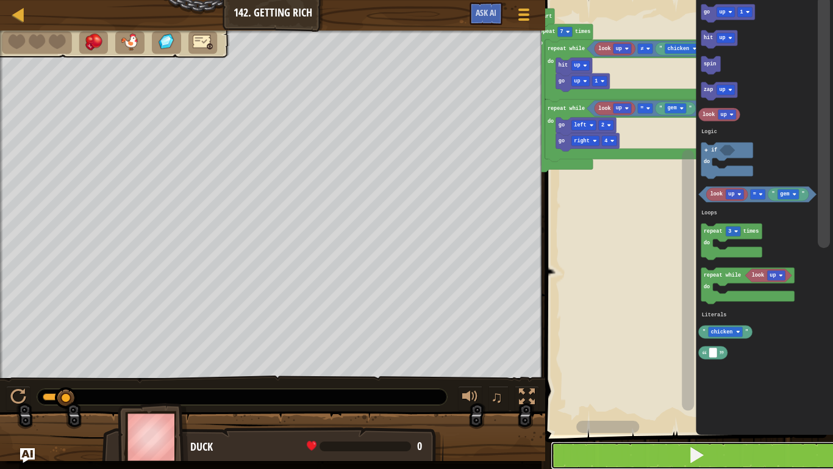
click at [658, 376] on button at bounding box center [697, 455] width 292 height 28
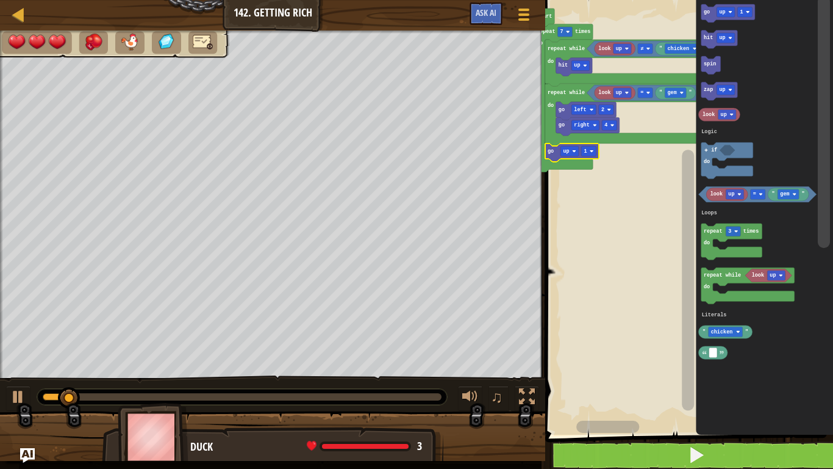
click at [599, 151] on icon "Blockly Workspace" at bounding box center [572, 152] width 54 height 18
click at [592, 149] on rect "Blockly Workspace" at bounding box center [588, 151] width 15 height 10
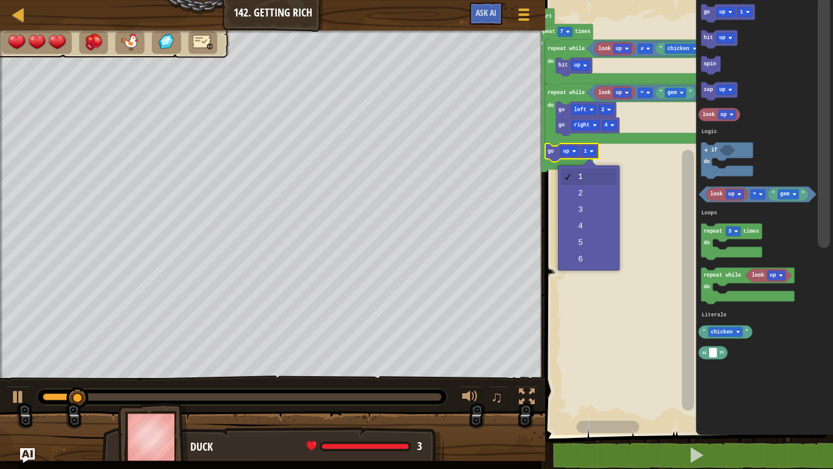
click at [602, 194] on rect "Blockly Workspace" at bounding box center [688, 214] width 292 height 441
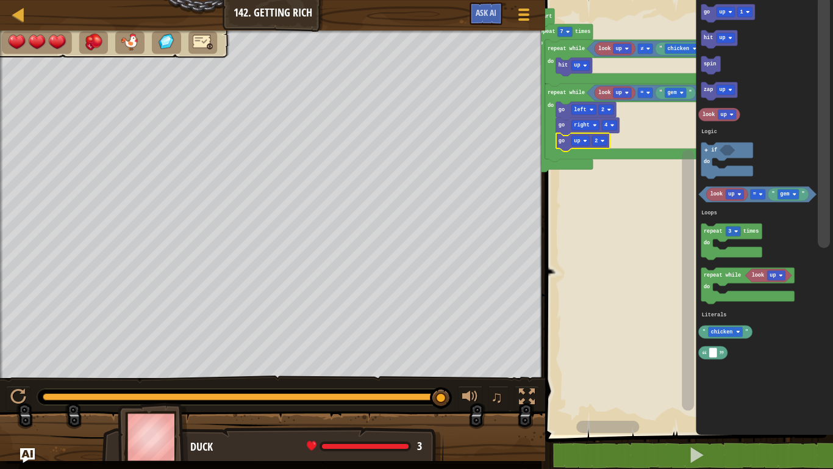
click at [632, 348] on rect "Blockly Workspace" at bounding box center [688, 214] width 292 height 441
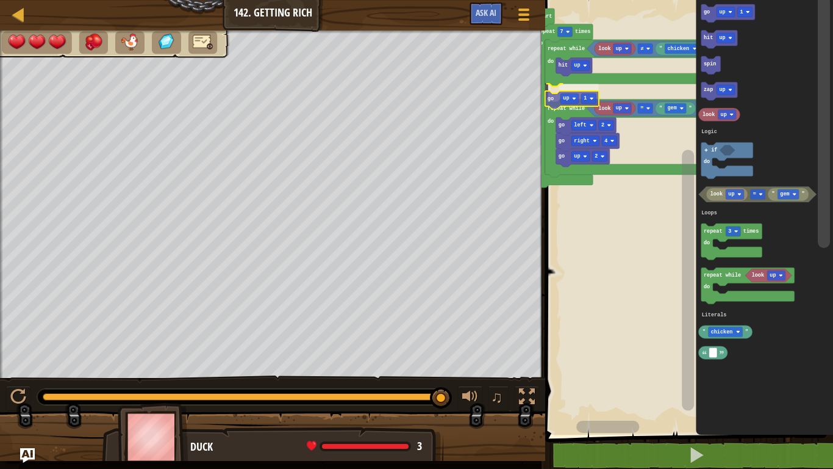
click at [545, 100] on div "Logic Loops Literals Start repeat 7 times do hit up repeat while do look up ≠ "…" at bounding box center [688, 214] width 292 height 441
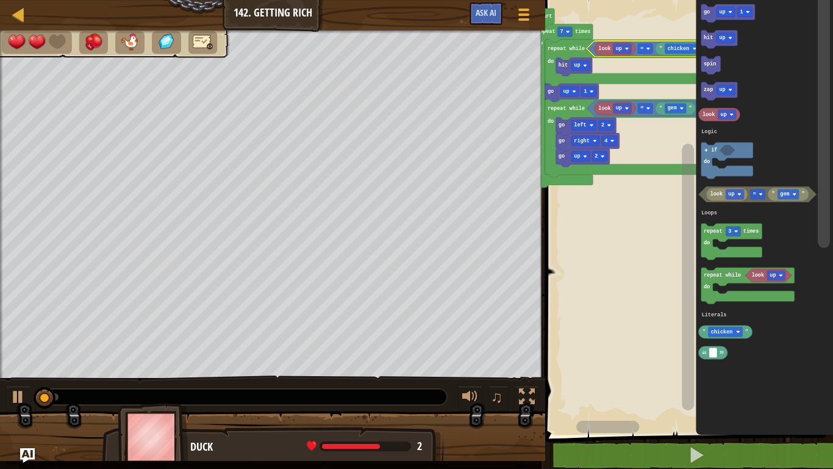
click at [671, 47] on rect "Blockly Workspace" at bounding box center [688, 207] width 15 height 425
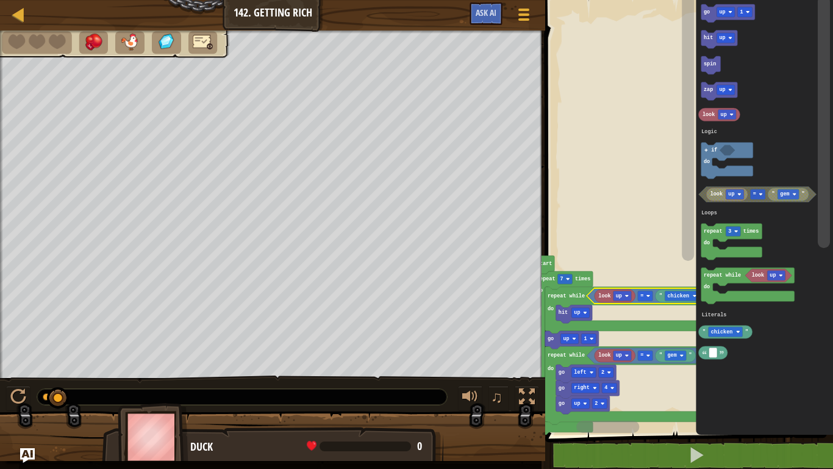
click at [671, 300] on g "Blockly Workspace" at bounding box center [688, 207] width 15 height 425
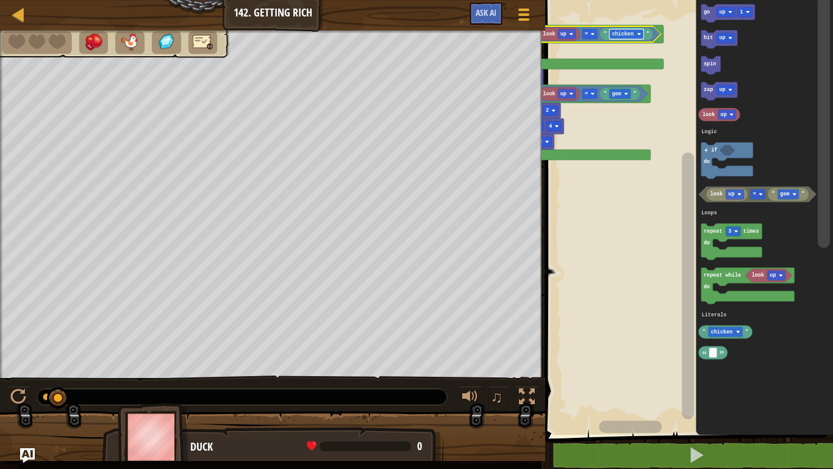
click at [639, 37] on rect "Blockly Workspace" at bounding box center [627, 34] width 34 height 10
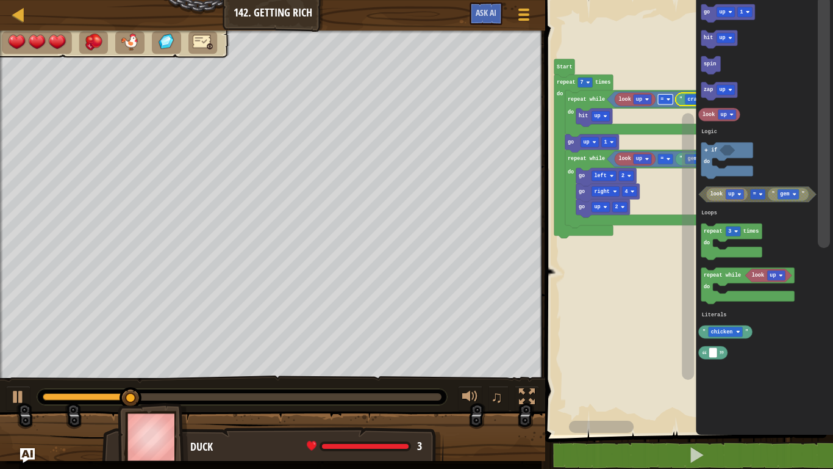
click at [667, 101] on image "Blockly Workspace" at bounding box center [669, 100] width 4 height 4
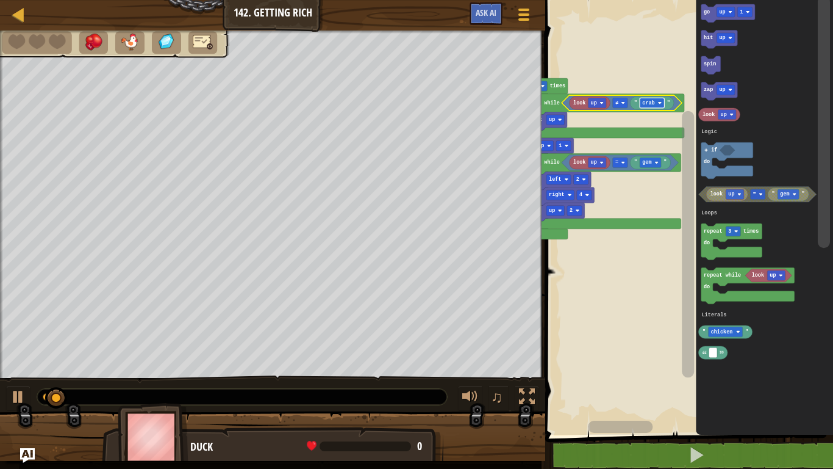
click at [659, 101] on rect "Blockly Workspace" at bounding box center [652, 103] width 24 height 10
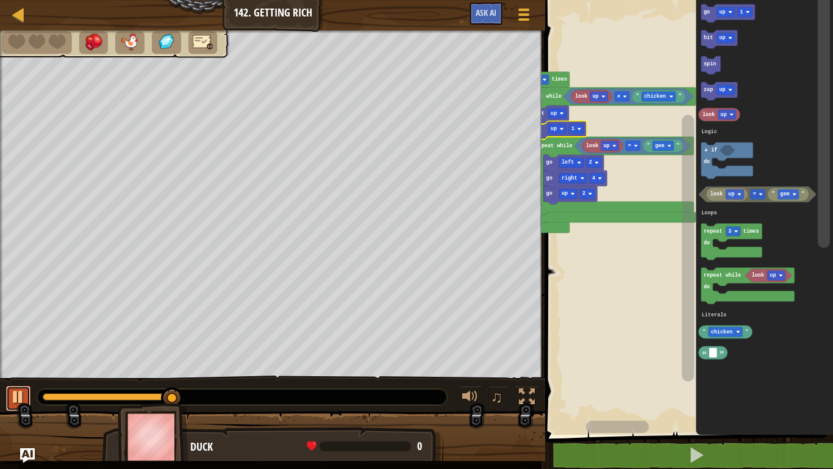
click at [17, 376] on div at bounding box center [18, 397] width 16 height 16
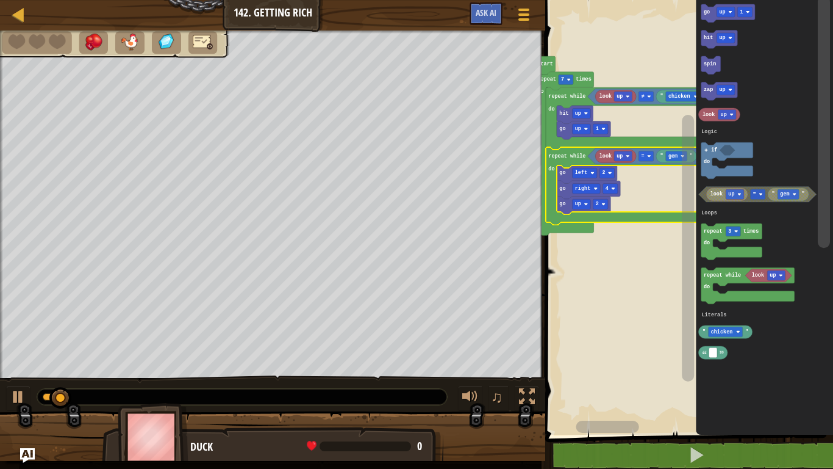
click at [590, 306] on rect "Blockly Workspace" at bounding box center [688, 214] width 292 height 441
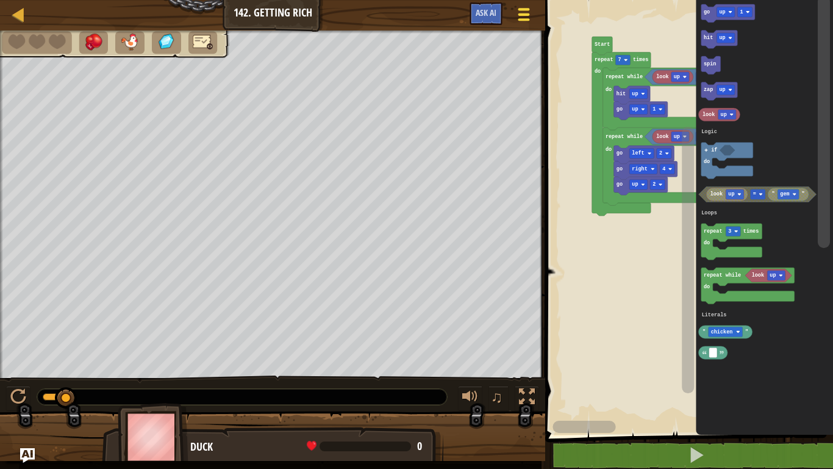
click at [517, 17] on div at bounding box center [524, 14] width 16 height 18
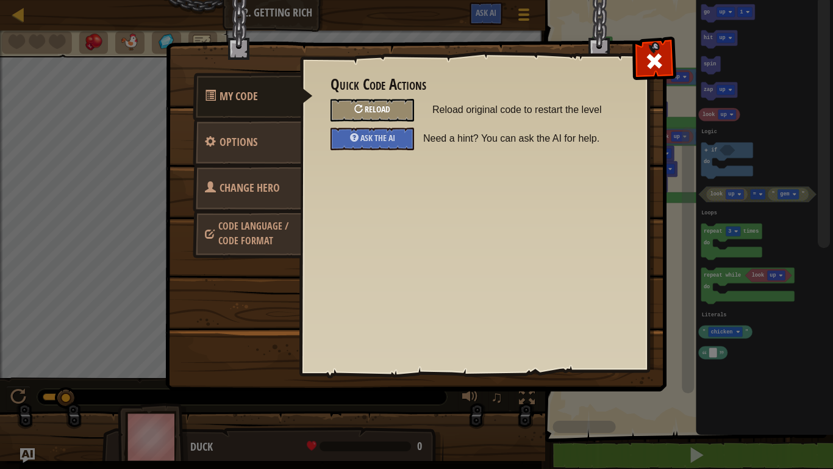
click at [398, 113] on div "Reload" at bounding box center [373, 110] width 84 height 23
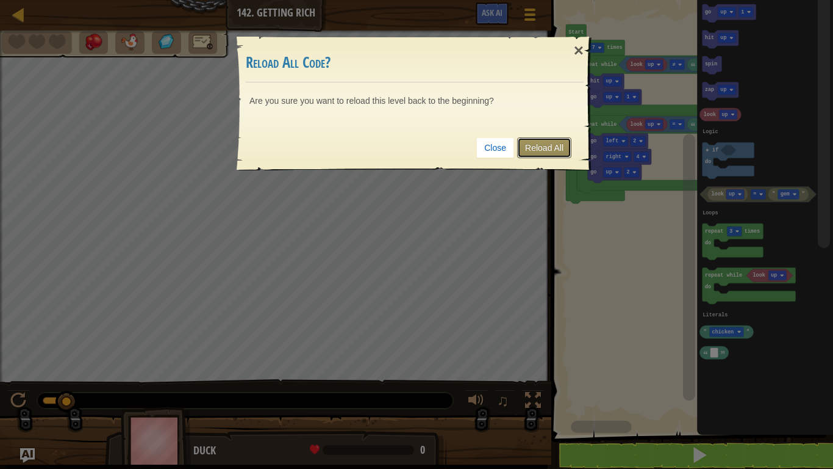
click at [549, 143] on link "Reload All" at bounding box center [544, 147] width 54 height 21
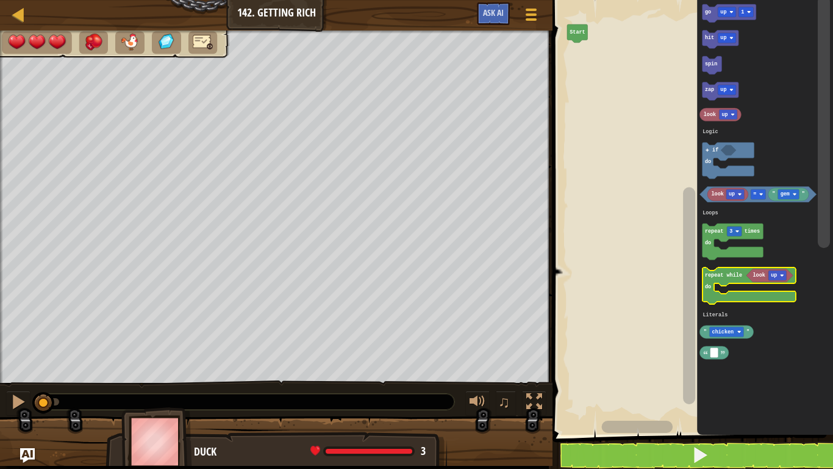
click at [671, 286] on rect "Blockly Workspace" at bounding box center [749, 285] width 93 height 37
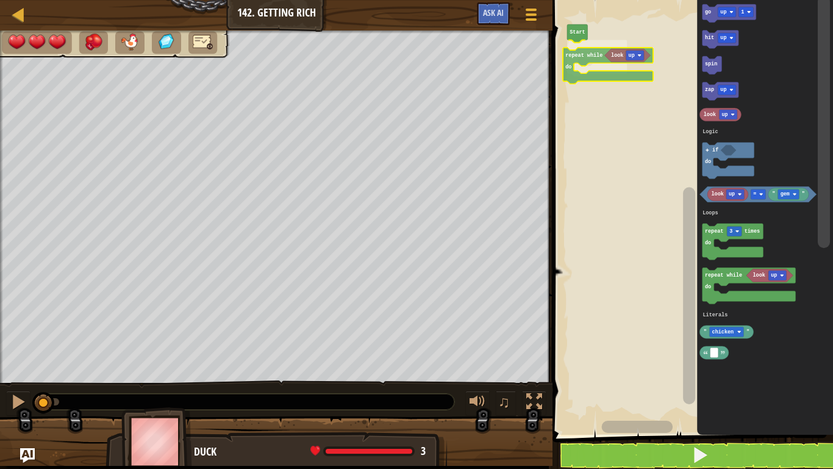
click at [578, 55] on div "Logic Loops Literals Start repeat while do go up 1 hit up spin zap up look up r…" at bounding box center [691, 214] width 284 height 441
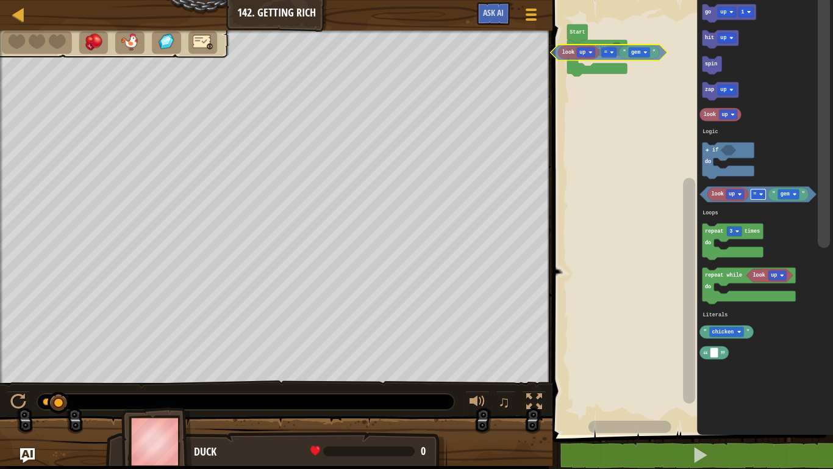
click at [615, 49] on div "Logic Loops Literals Start repeat while do go up 1 hit up spin zap up look up r…" at bounding box center [691, 214] width 284 height 441
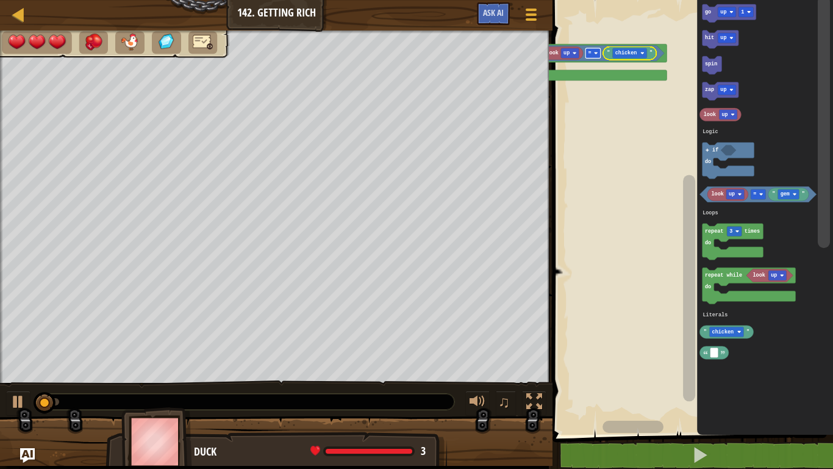
click at [592, 57] on rect "Blockly Workspace" at bounding box center [593, 53] width 15 height 10
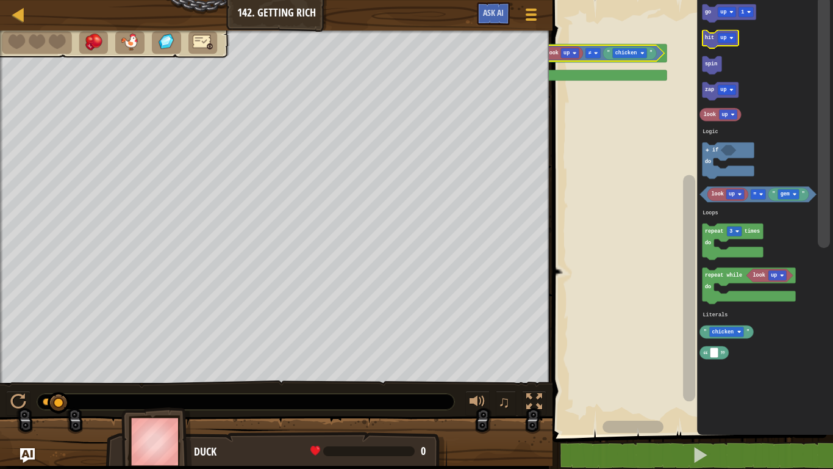
click at [671, 33] on icon "Blockly Workspace" at bounding box center [721, 39] width 37 height 18
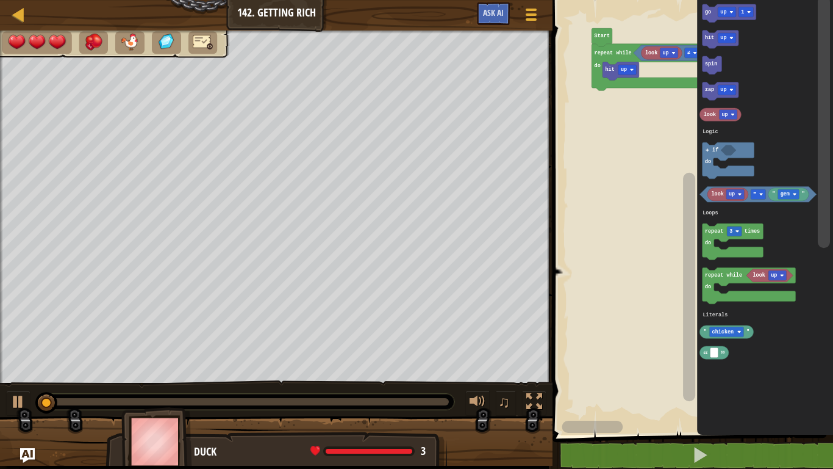
click at [671, 15] on div "Logic Loops Literals Start repeat while do look up ≠ " chicken " hit up go up 1…" at bounding box center [691, 214] width 284 height 441
click at [671, 15] on icon "Blockly Workspace" at bounding box center [730, 13] width 54 height 18
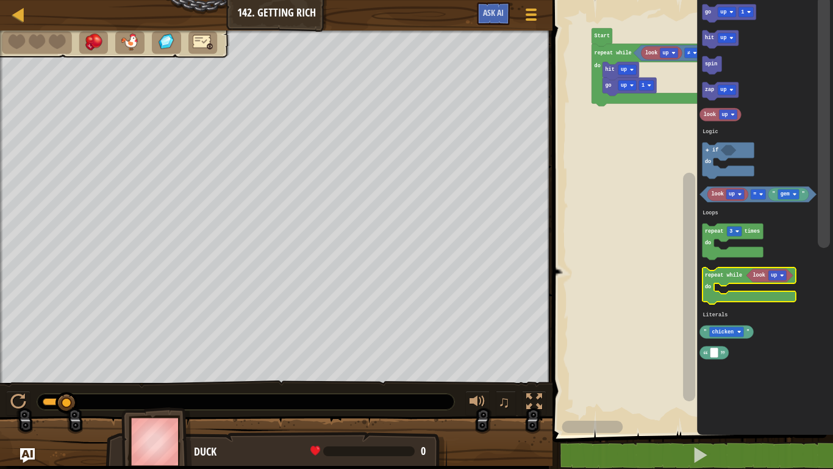
click at [671, 278] on text "repeat while" at bounding box center [723, 275] width 37 height 6
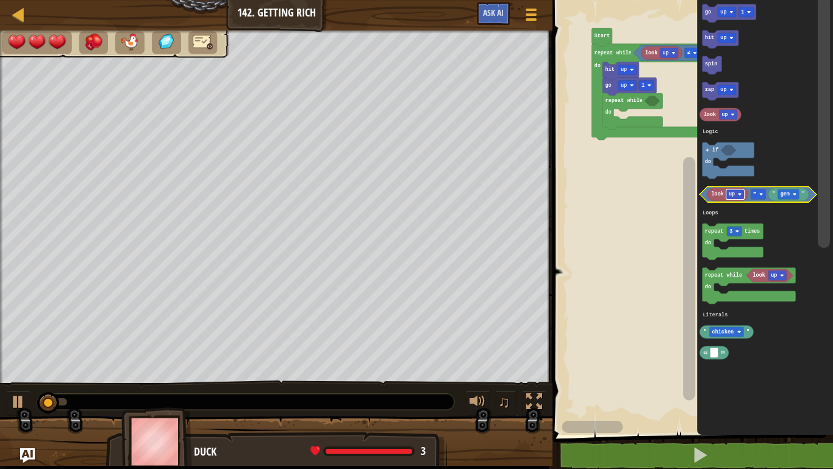
click at [671, 195] on rect "Blockly Workspace" at bounding box center [736, 194] width 18 height 10
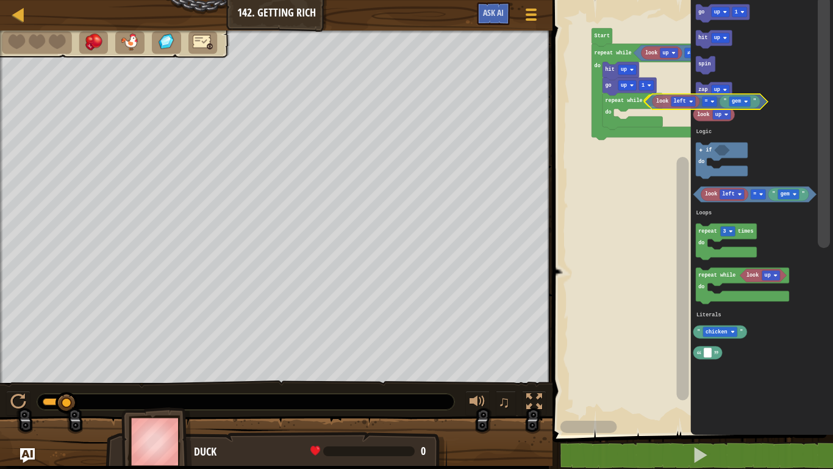
click at [648, 104] on div "Logic Loops Literals Start repeat while do look up ≠ " chicken " hit up go up 1…" at bounding box center [691, 214] width 284 height 441
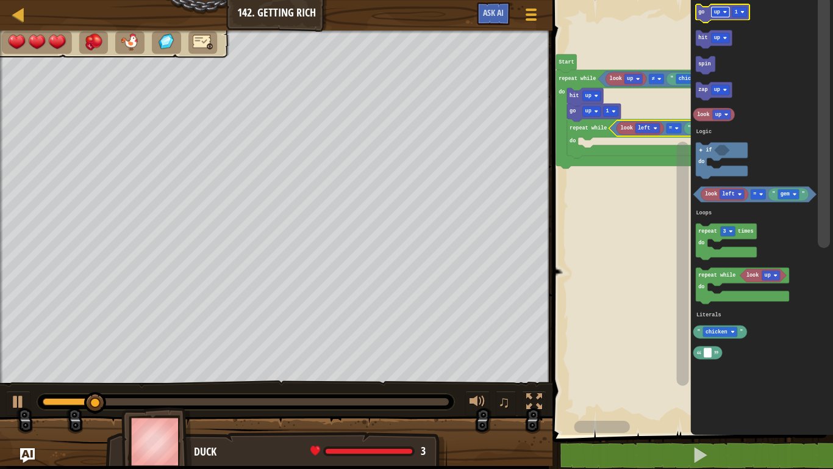
click at [671, 13] on rect "Blockly Workspace" at bounding box center [721, 12] width 18 height 10
click at [671, 12] on text "go" at bounding box center [702, 12] width 6 height 6
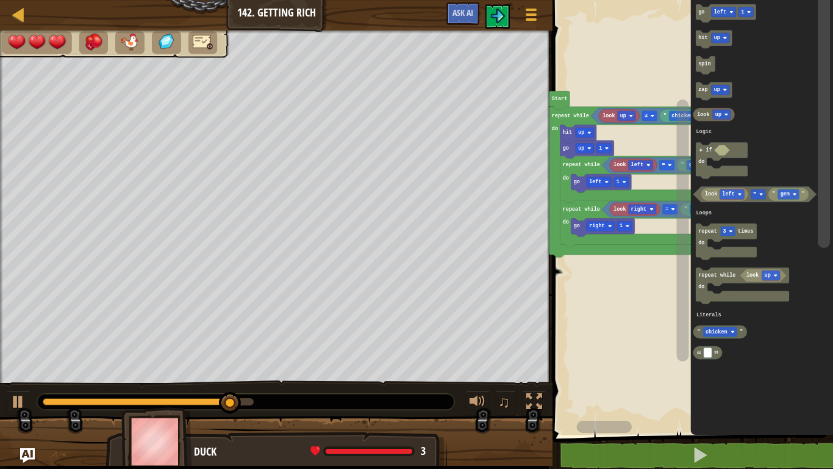
click at [640, 141] on rect "Blockly Workspace" at bounding box center [691, 214] width 284 height 441
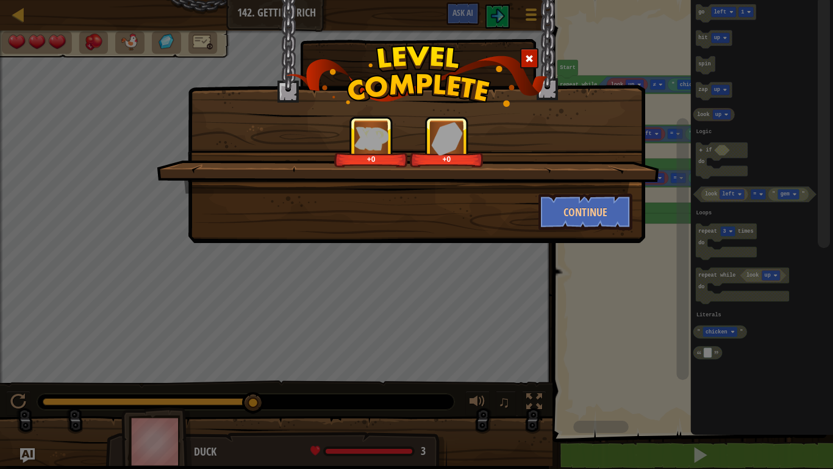
click at [534, 57] on div at bounding box center [529, 58] width 18 height 20
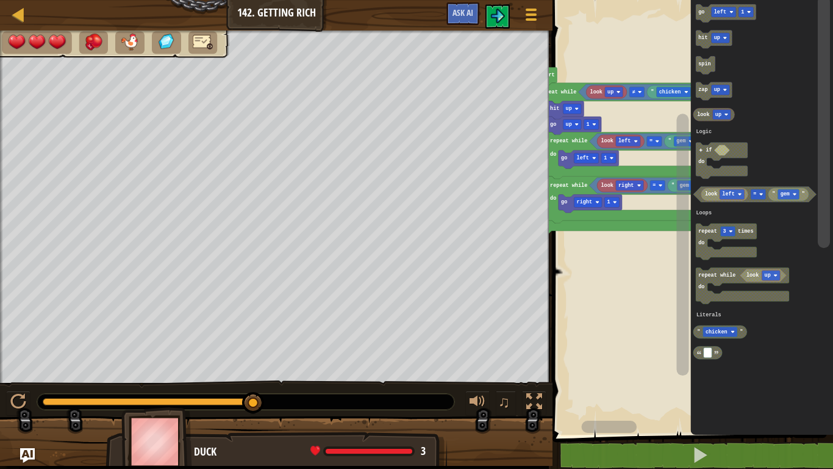
click at [634, 284] on rect "Blockly Workspace" at bounding box center [691, 214] width 284 height 441
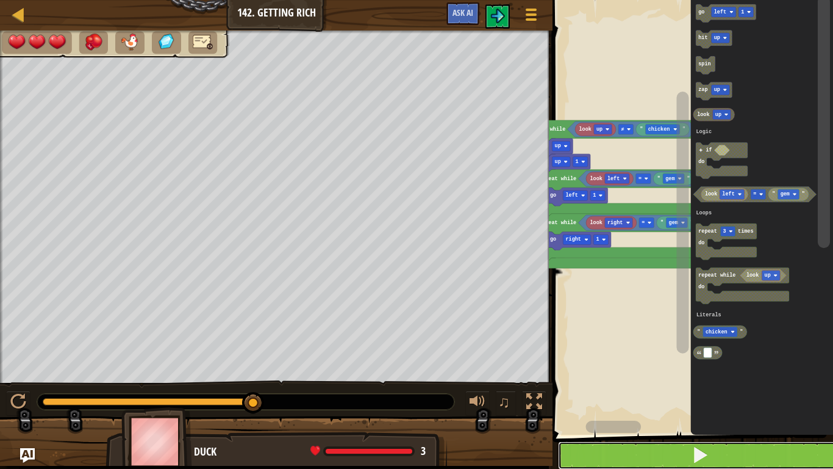
click at [641, 376] on button at bounding box center [700, 455] width 284 height 28
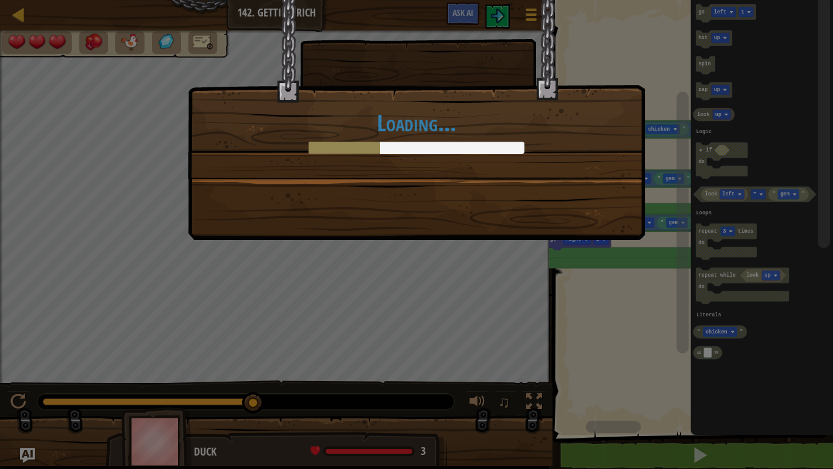
drag, startPoint x: 60, startPoint y: 405, endPoint x: 292, endPoint y: 399, distance: 231.3
click at [292, 1] on body "Map Junior 142. Getting Rich Game Menu Ask AI 1 ההההההההההההההההההההההההההההההה…" at bounding box center [416, 0] width 833 height 1
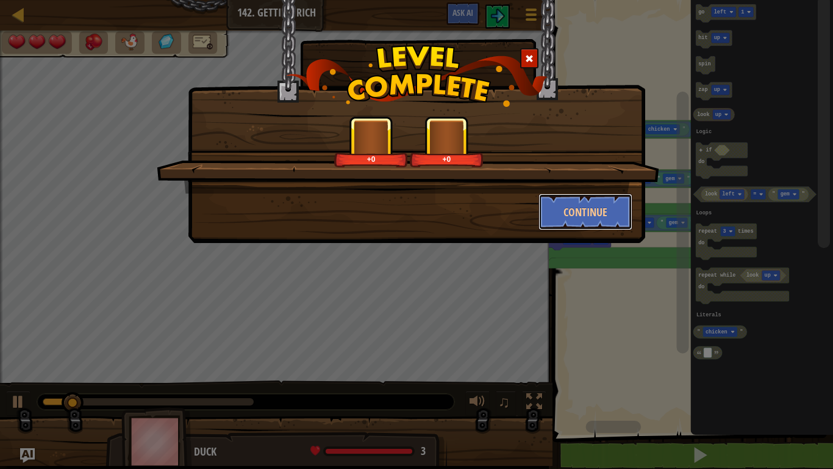
click at [580, 203] on button "Continue" at bounding box center [586, 211] width 95 height 37
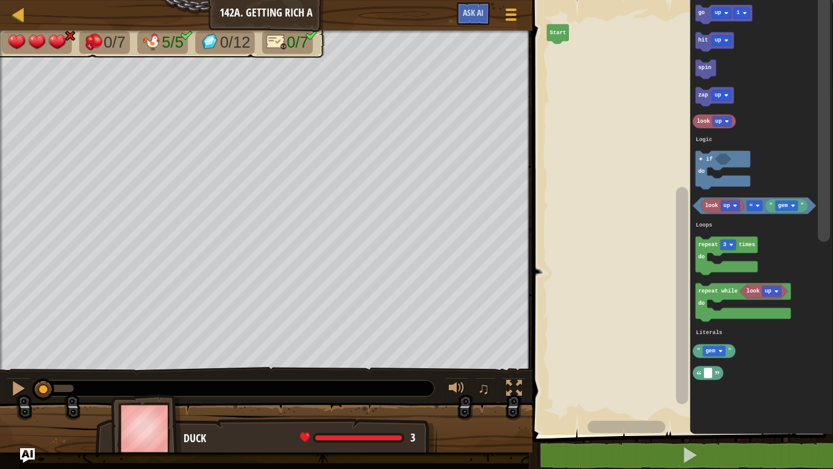
click at [671, 265] on icon "Blockly Workspace" at bounding box center [727, 256] width 62 height 38
click at [671, 299] on icon "Blockly Workspace" at bounding box center [744, 303] width 96 height 38
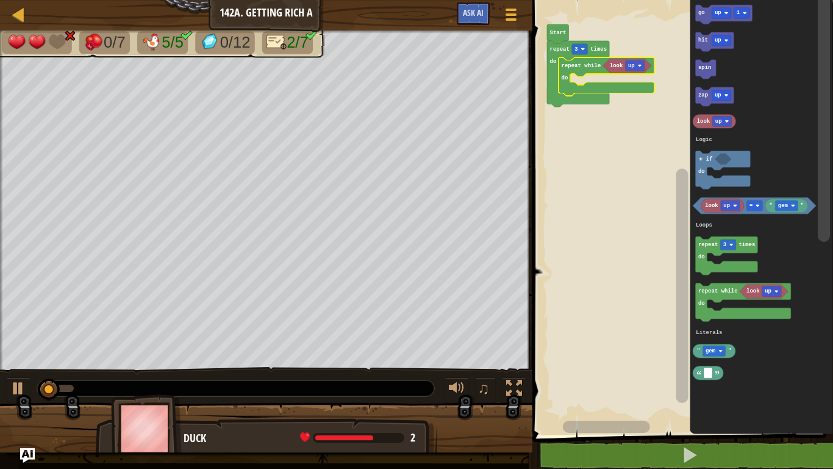
click at [0, 0] on div at bounding box center [0, 0] width 0 height 0
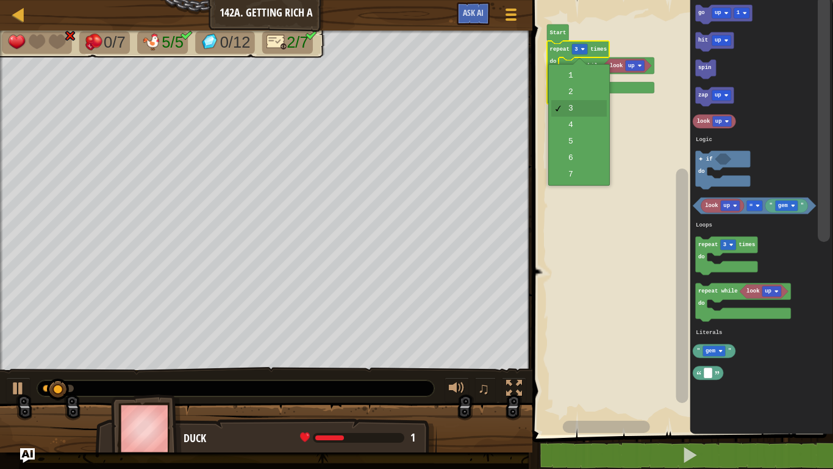
click at [585, 185] on div "1 2 3 4 5 6 7" at bounding box center [580, 124] width 62 height 121
click at [583, 185] on div "1 2 3 4 5 6 7" at bounding box center [580, 124] width 62 height 121
click at [580, 185] on div "1 2 3 4 5 6 7" at bounding box center [580, 124] width 62 height 121
click at [591, 179] on rect "Blockly Workspace" at bounding box center [681, 214] width 304 height 441
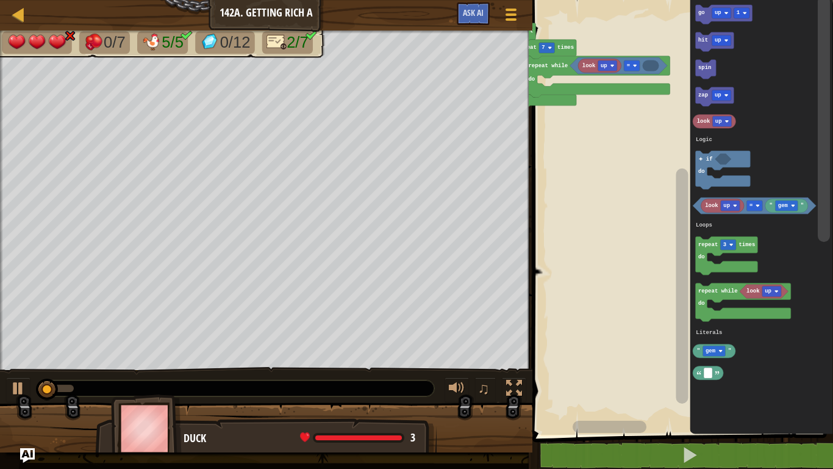
click at [0, 0] on div at bounding box center [0, 0] width 0 height 0
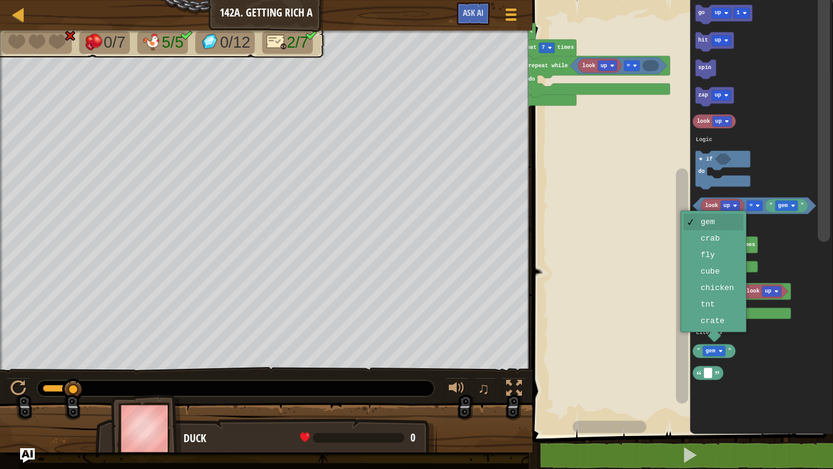
click at [671, 240] on rect "Blockly Workspace" at bounding box center [729, 245] width 16 height 10
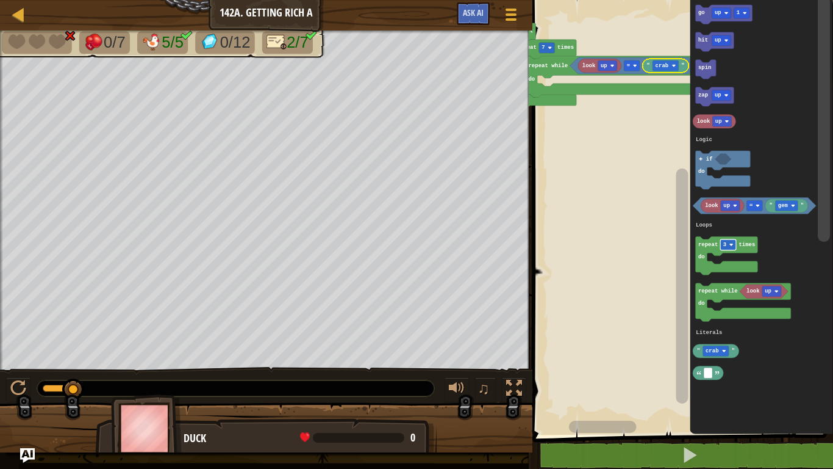
click at [671, 44] on text "hit" at bounding box center [704, 41] width 10 height 6
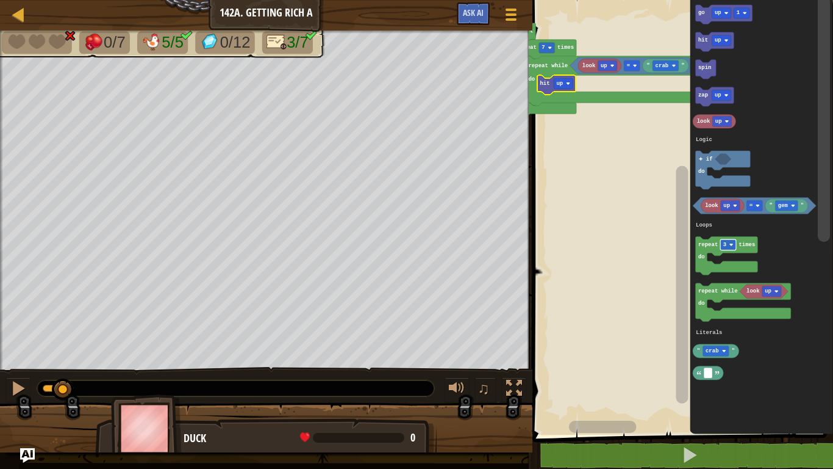
click at [568, 84] on image "Blockly Workspace" at bounding box center [568, 83] width 4 height 4
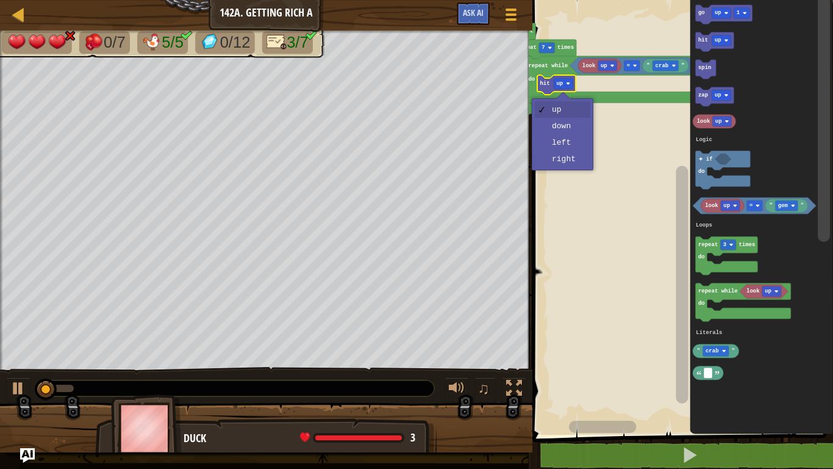
click at [564, 161] on rect "Blockly Workspace" at bounding box center [681, 214] width 304 height 441
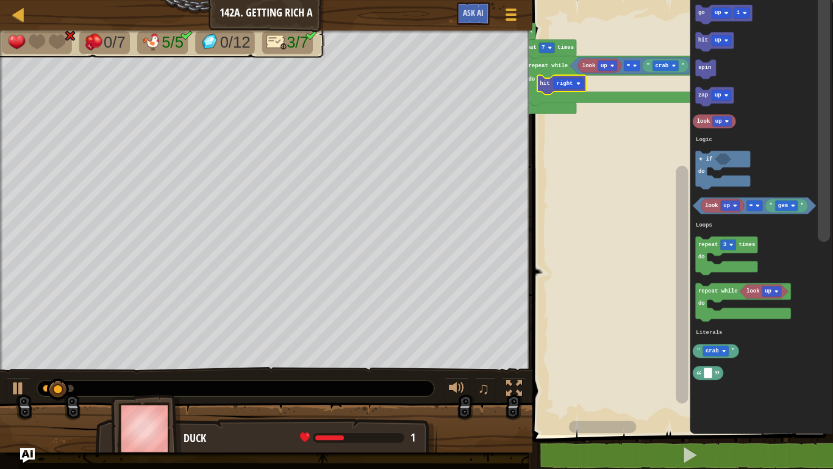
click at [671, 124] on icon "Blockly Workspace" at bounding box center [761, 214] width 143 height 441
click at [671, 261] on rect "Blockly Workspace" at bounding box center [682, 207] width 15 height 425
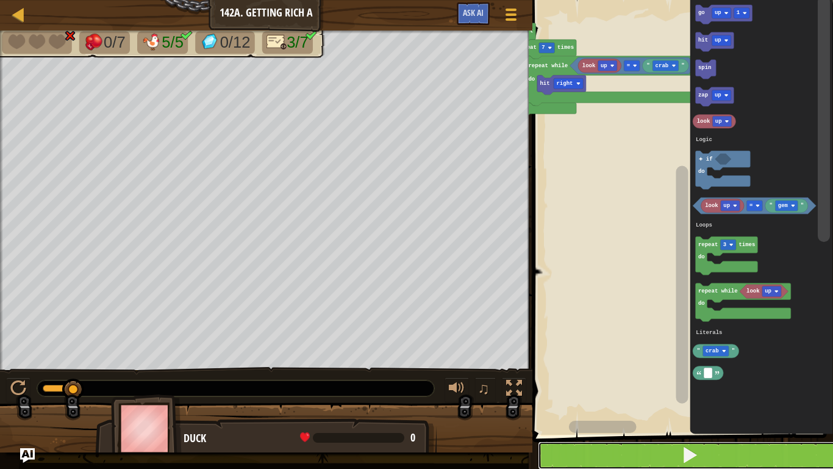
click at [671, 376] on button at bounding box center [690, 455] width 304 height 28
click at [0, 0] on div at bounding box center [0, 0] width 0 height 0
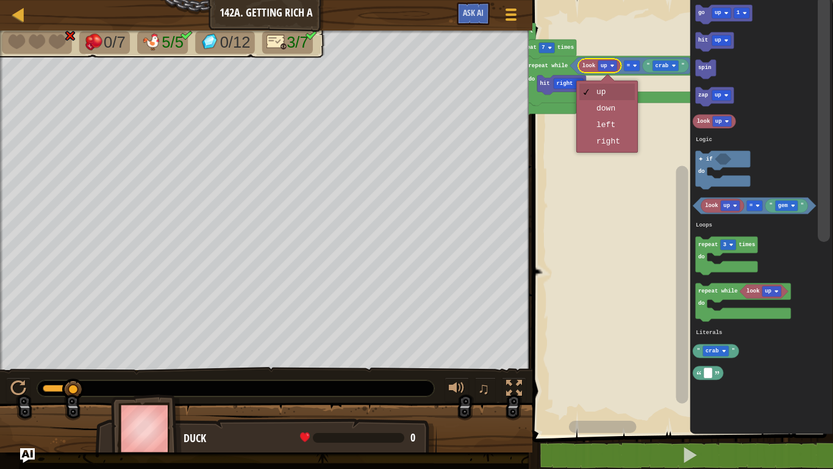
click at [621, 148] on rect "Blockly Workspace" at bounding box center [681, 214] width 304 height 441
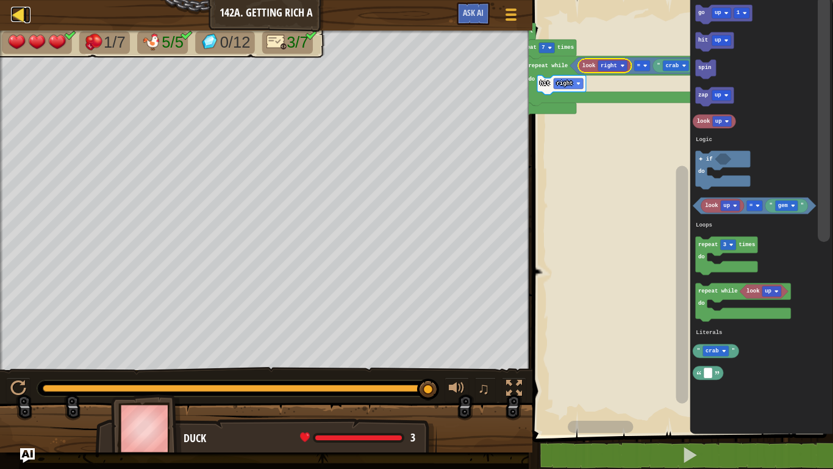
click at [23, 20] on div at bounding box center [18, 14] width 15 height 15
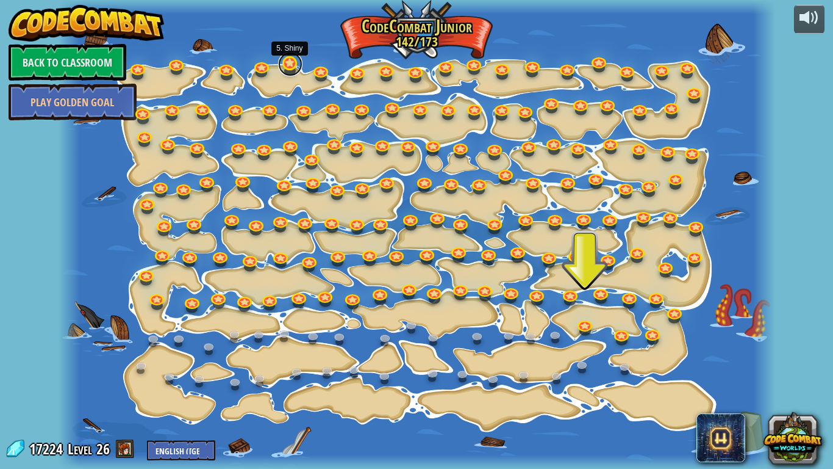
click at [281, 62] on link at bounding box center [290, 64] width 24 height 24
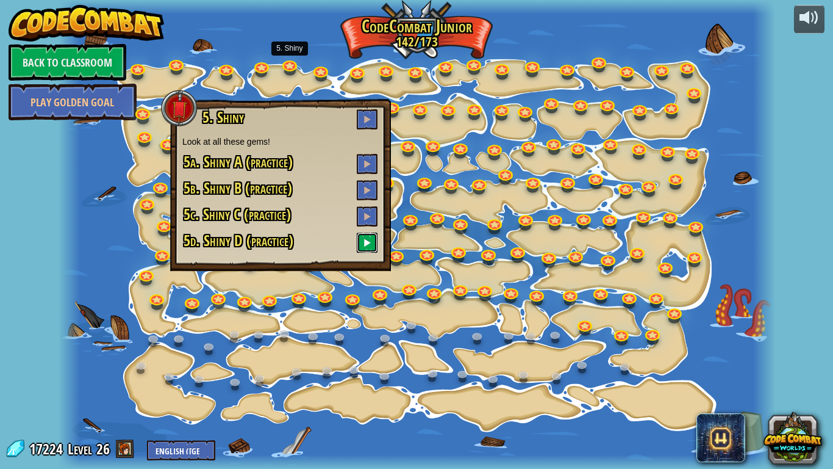
click at [365, 237] on button at bounding box center [367, 242] width 21 height 20
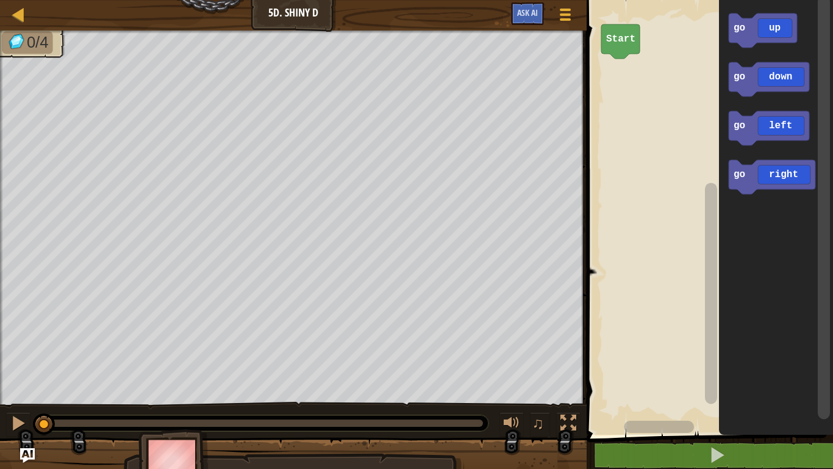
click at [671, 30] on text "go" at bounding box center [740, 28] width 12 height 11
click at [671, 24] on text "go" at bounding box center [740, 28] width 12 height 11
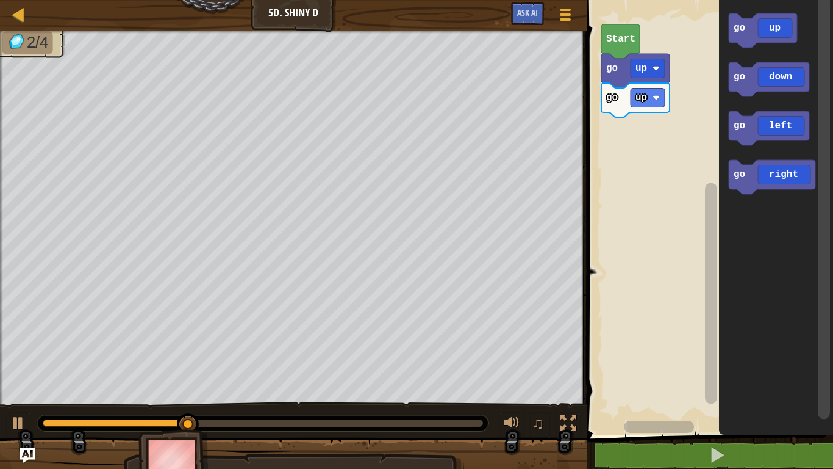
click at [671, 127] on text "go" at bounding box center [740, 125] width 12 height 11
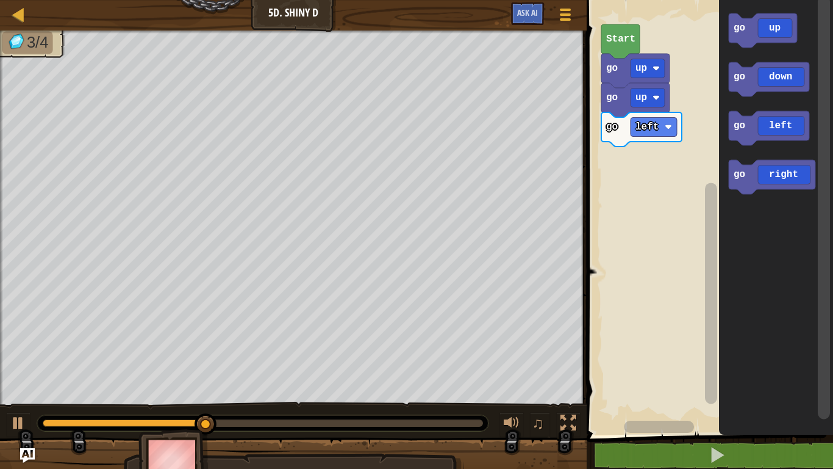
click at [671, 26] on text "go" at bounding box center [740, 28] width 12 height 11
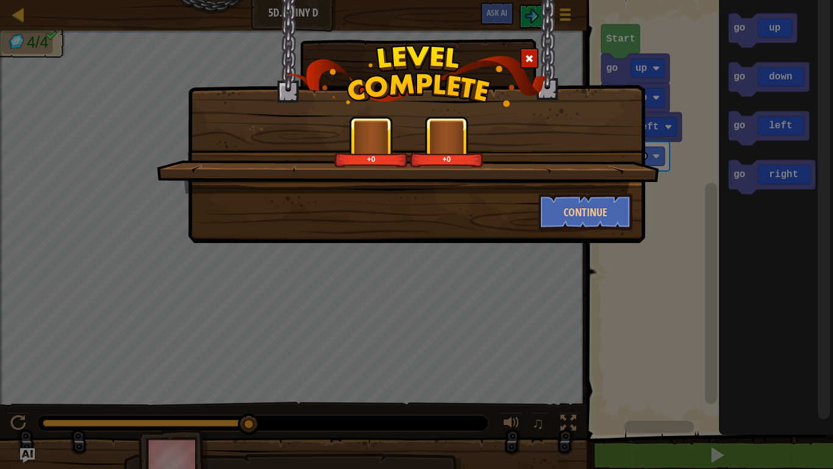
click at [671, 112] on div "+0 +0 Continue" at bounding box center [416, 234] width 833 height 469
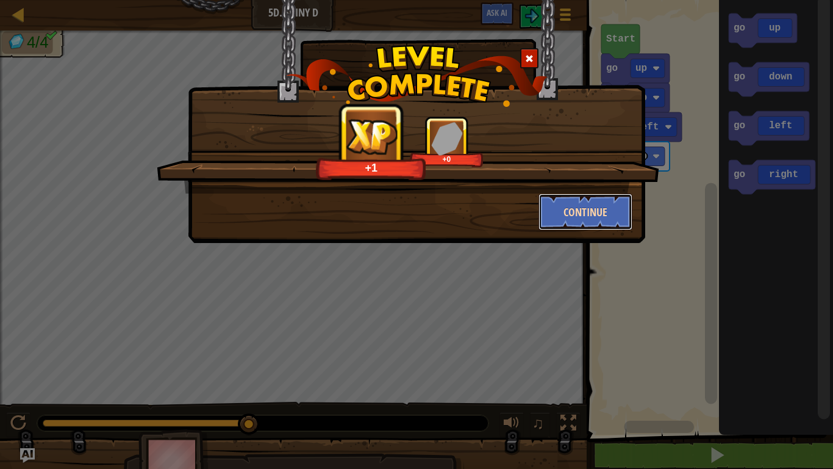
click at [608, 209] on button "Continue" at bounding box center [586, 211] width 95 height 37
